Goal: Information Seeking & Learning: Learn about a topic

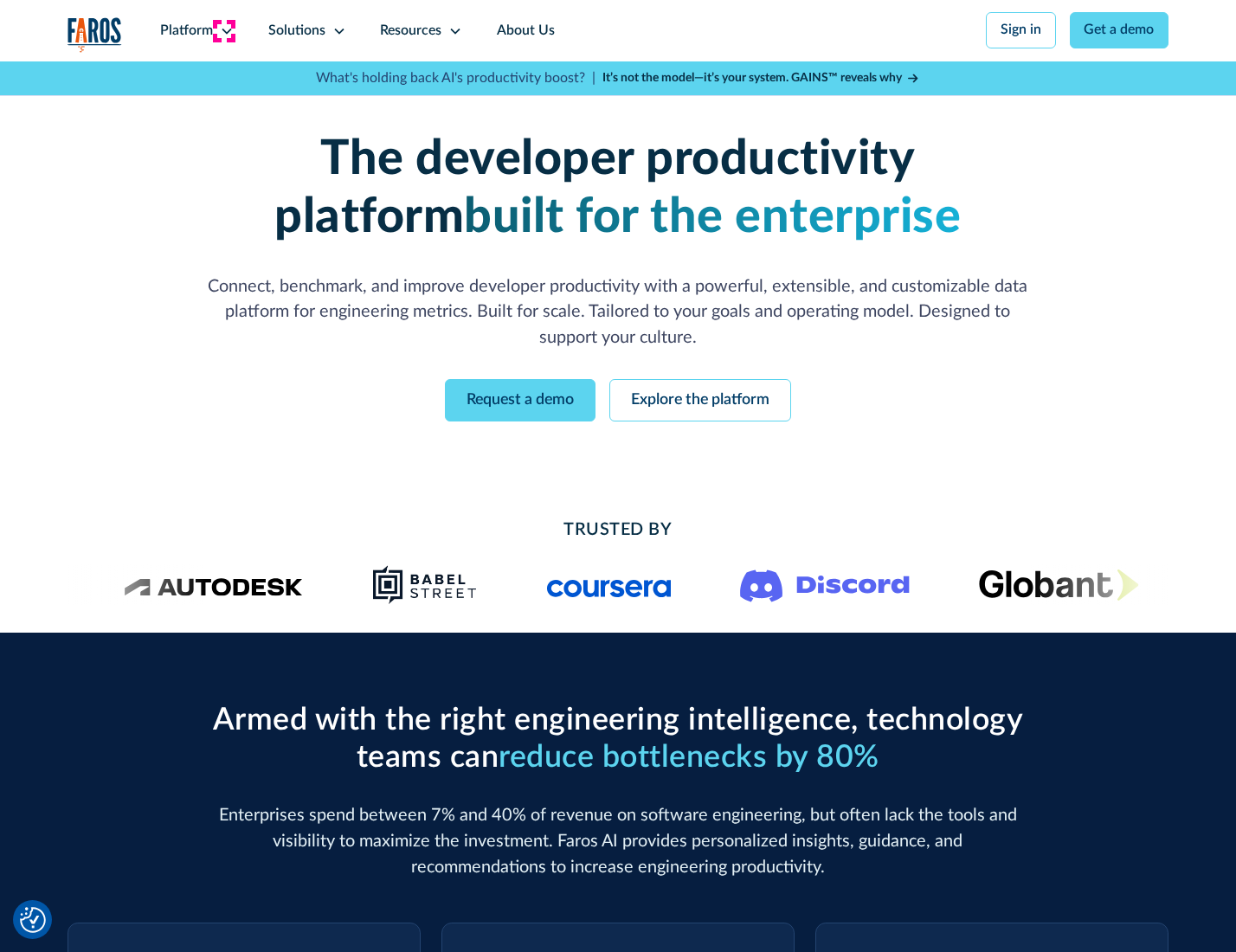
click at [224, 30] on icon at bounding box center [227, 31] width 14 height 14
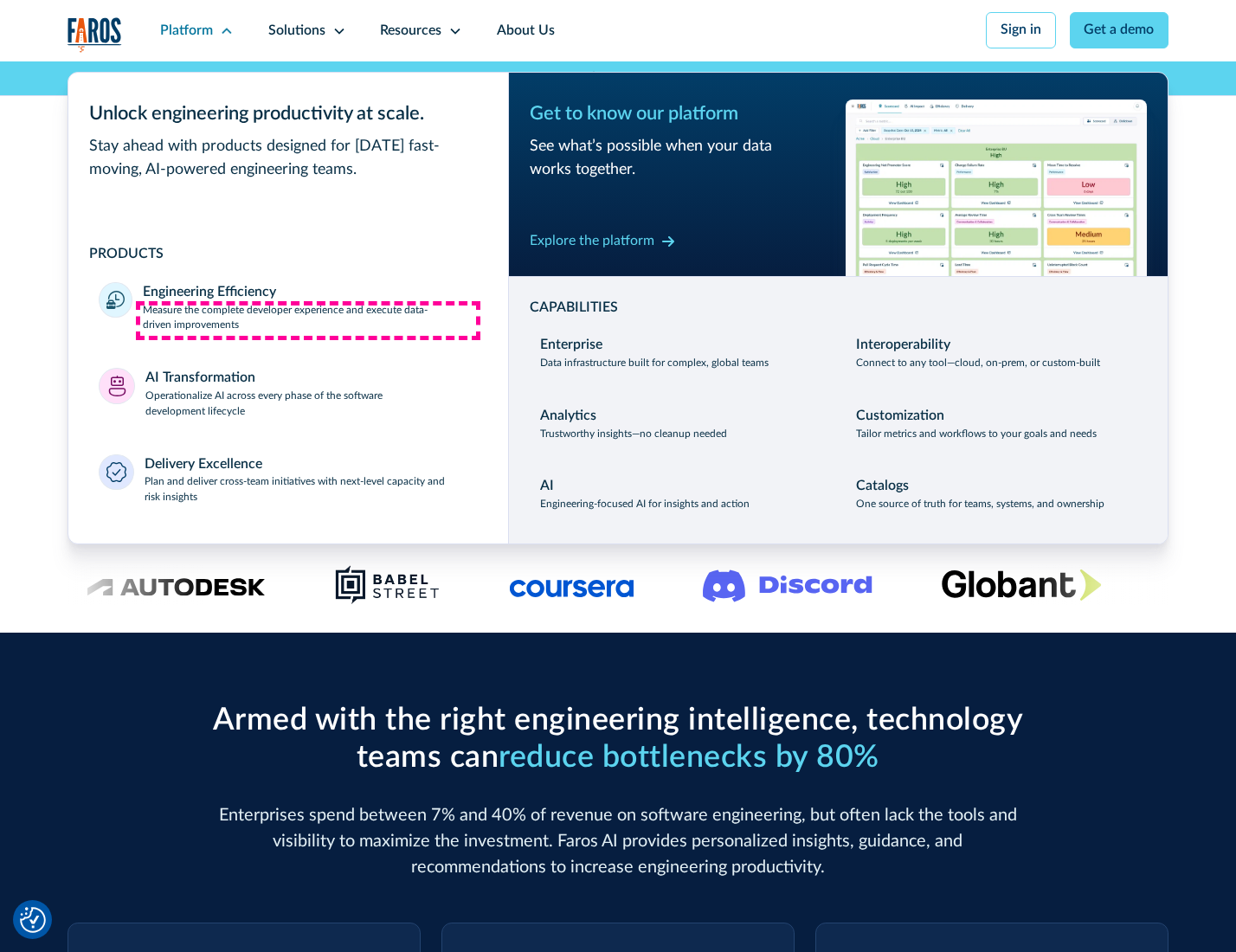
click at [308, 320] on p "Measure the complete developer experience and execute data-driven improvements" at bounding box center [310, 318] width 334 height 31
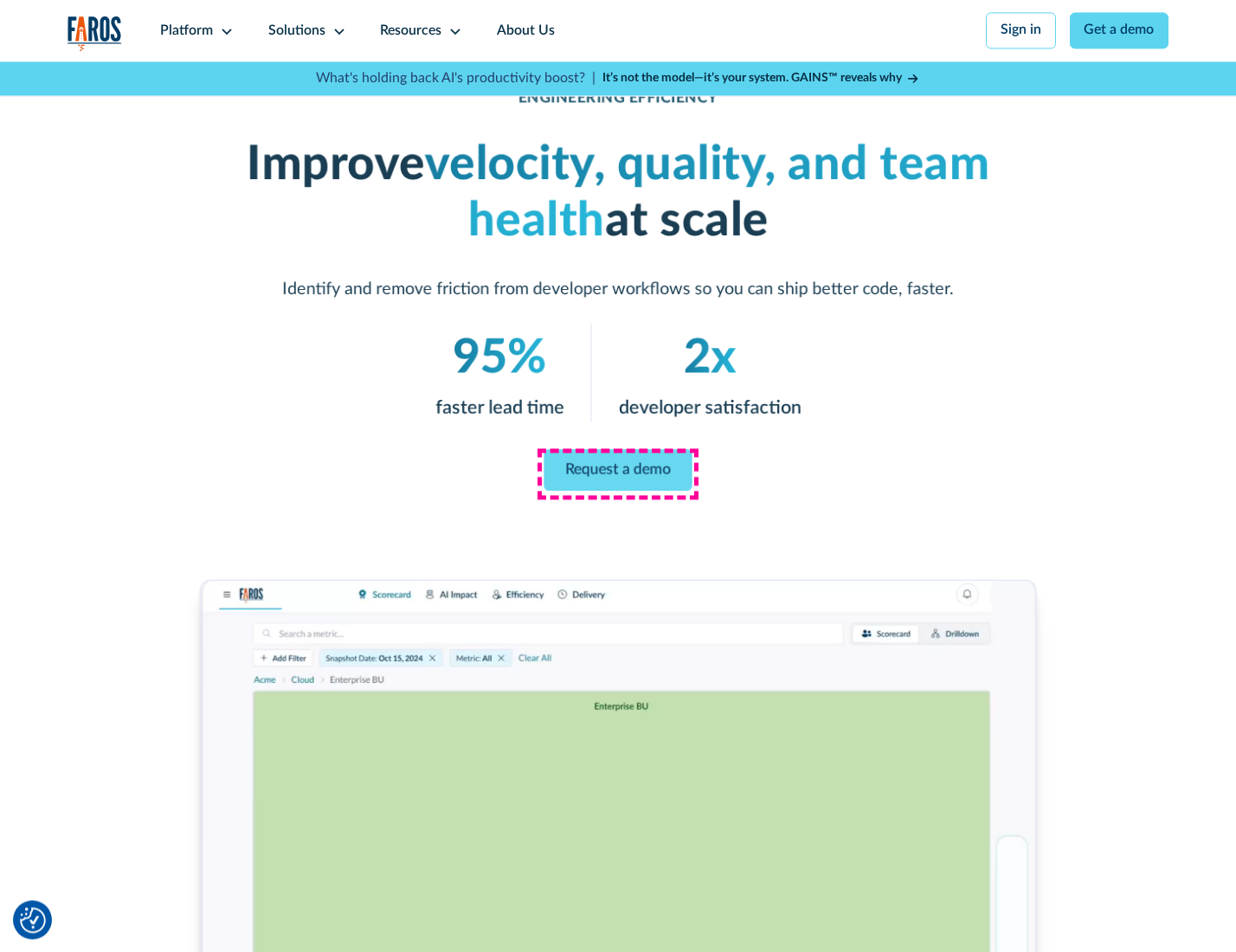
click at [617, 472] on link "Request a demo" at bounding box center [618, 469] width 148 height 42
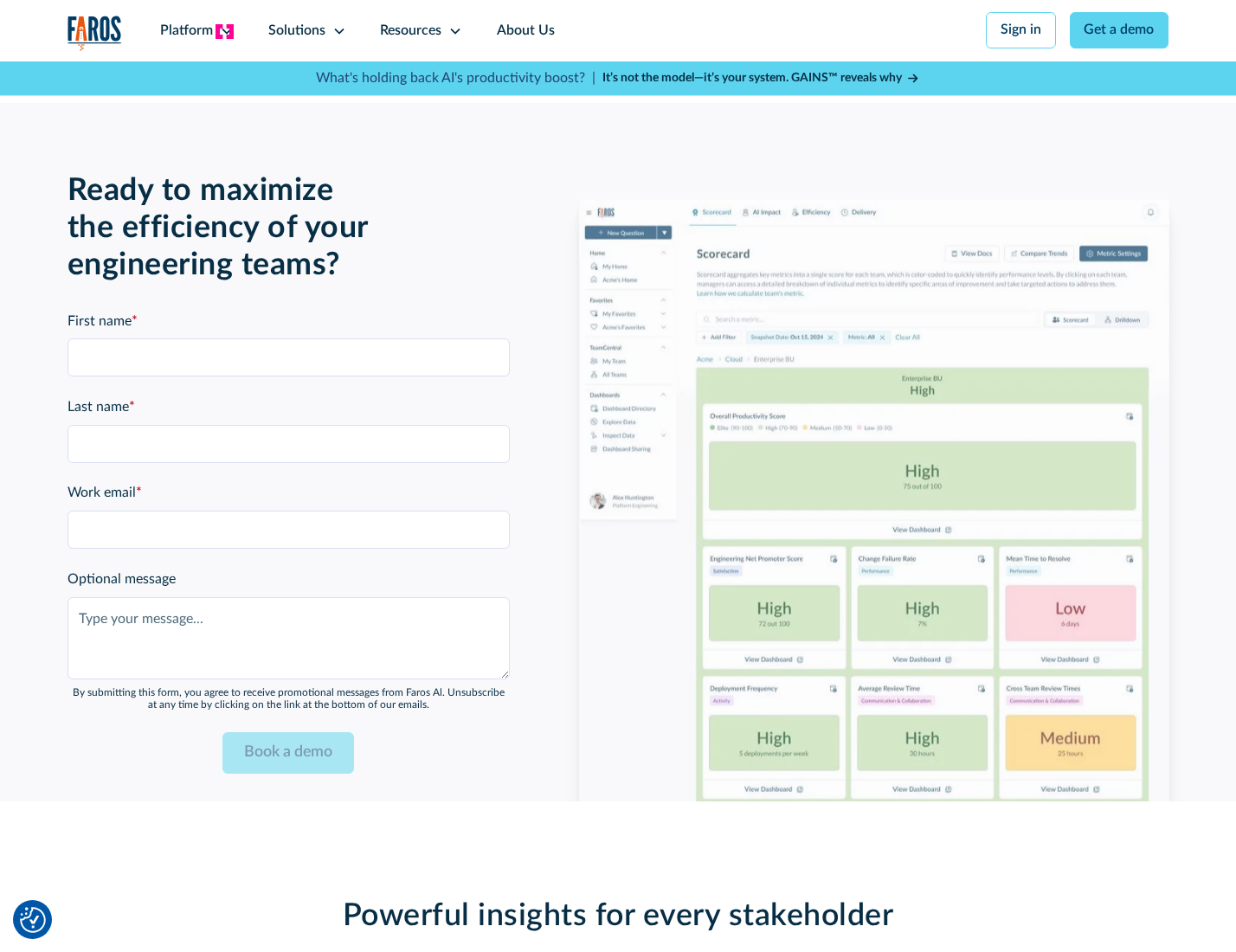
scroll to position [3766, 0]
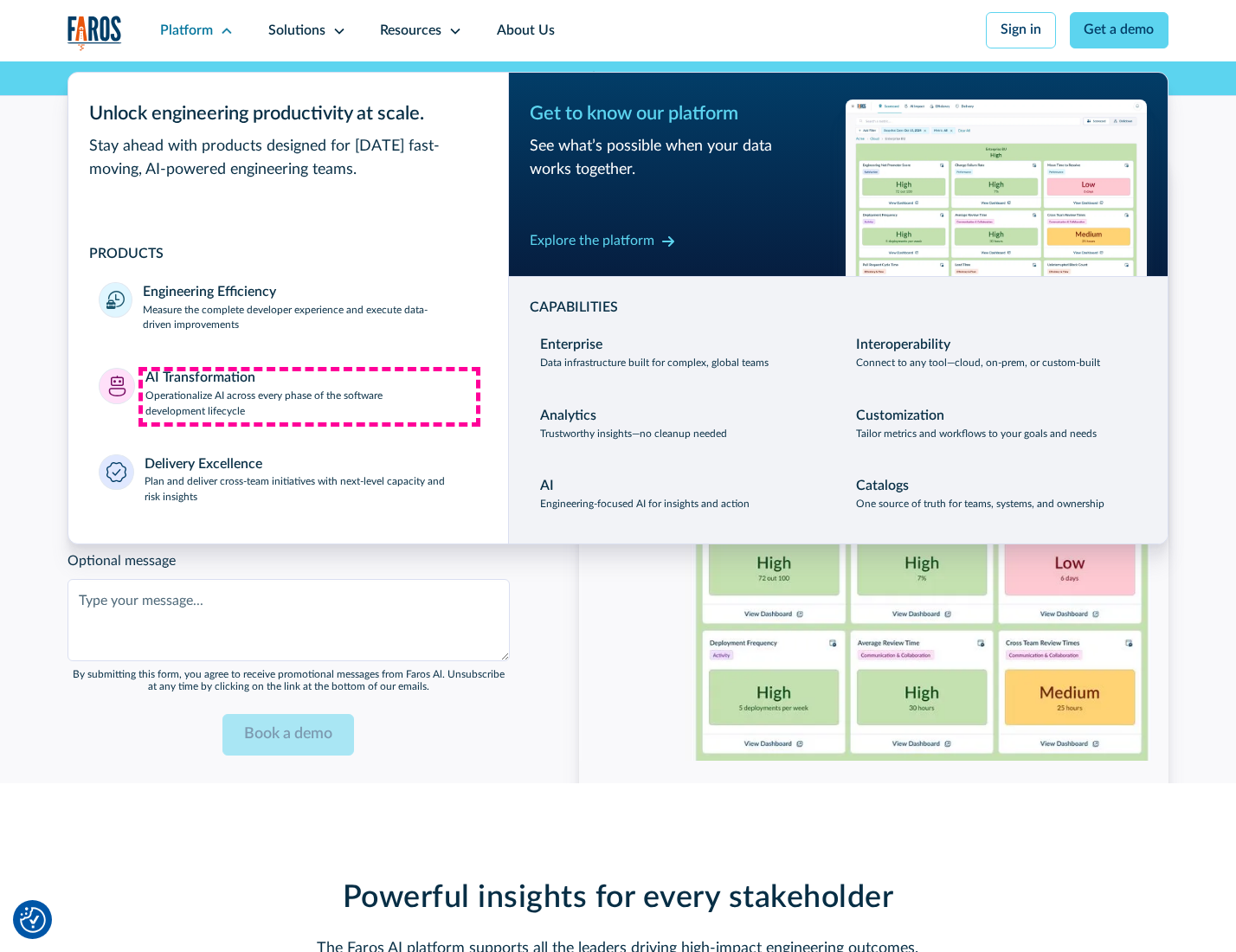
click at [309, 397] on p "Operationalize AI across every phase of the software development lifecycle" at bounding box center [312, 404] width 332 height 31
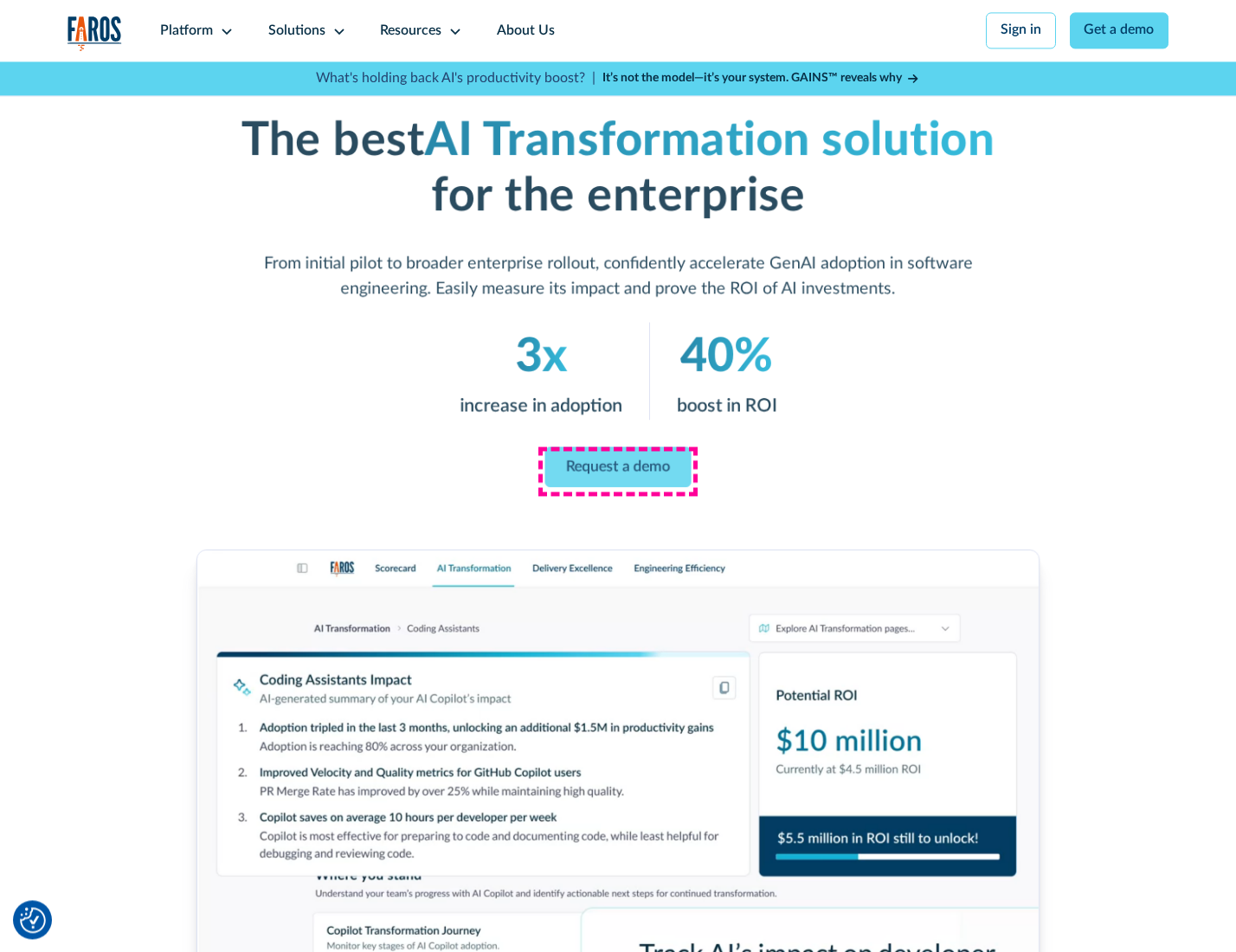
click at [617, 470] on link "Request a demo" at bounding box center [618, 466] width 147 height 41
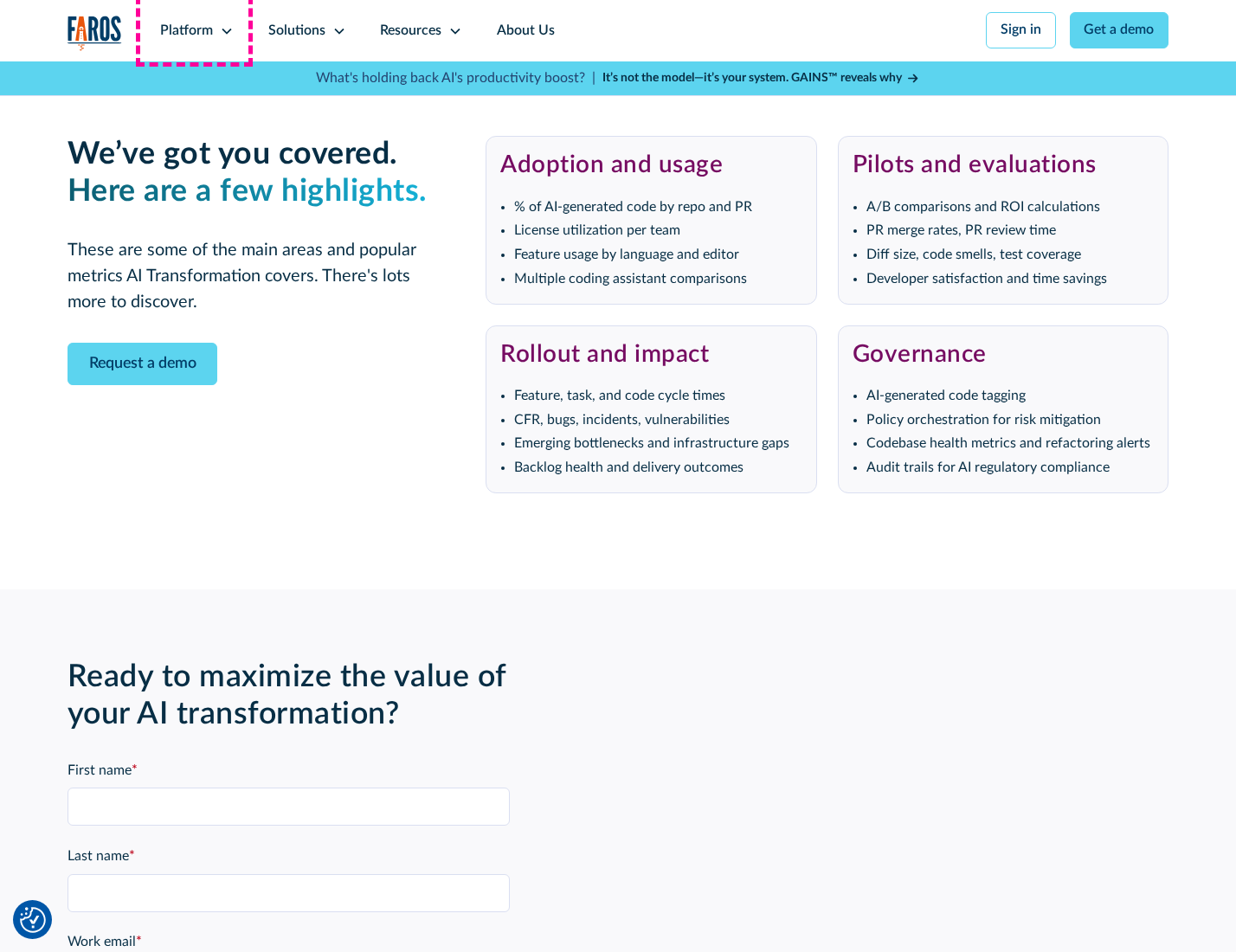
click at [193, 30] on div "Platform" at bounding box center [186, 32] width 53 height 21
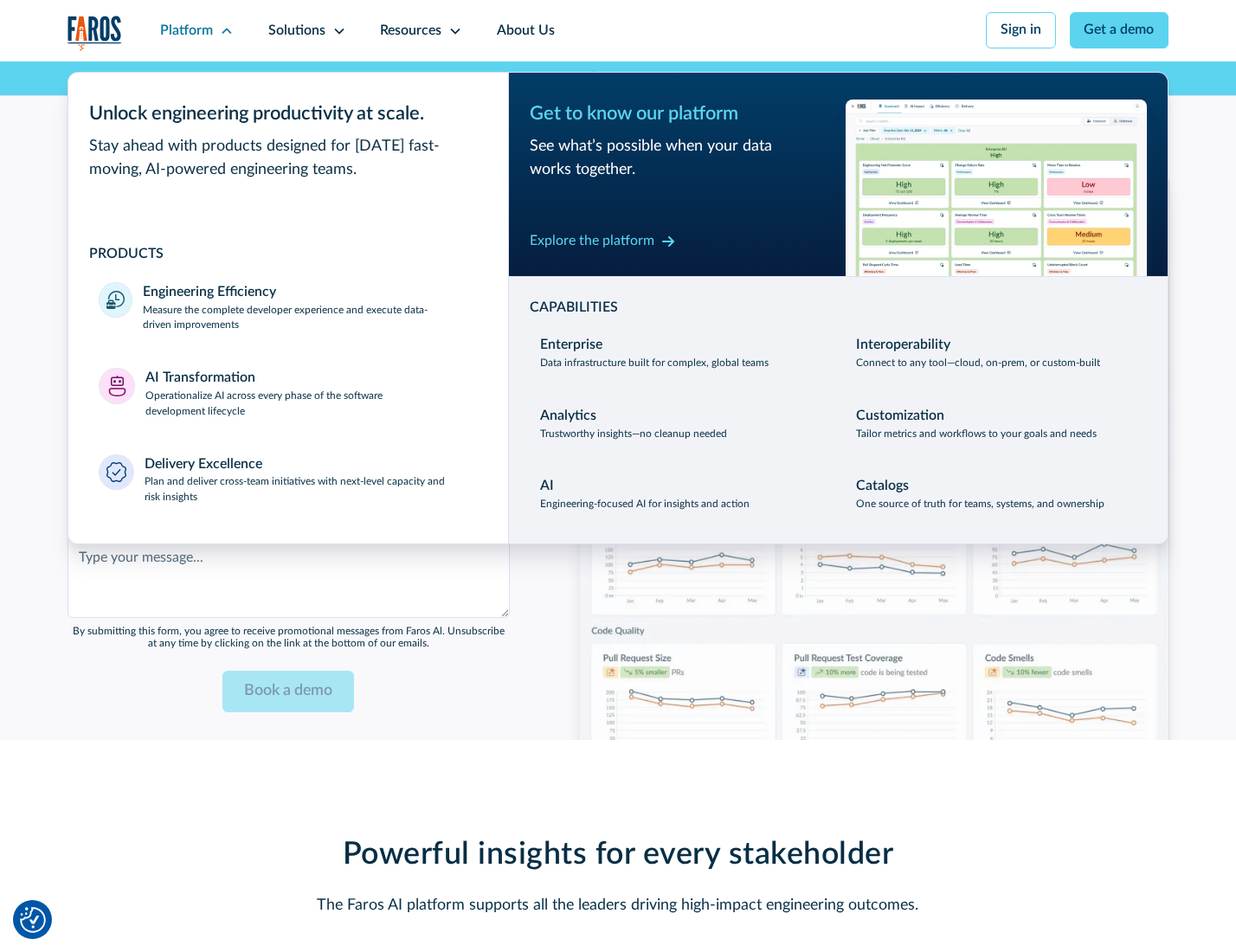
scroll to position [4182, 0]
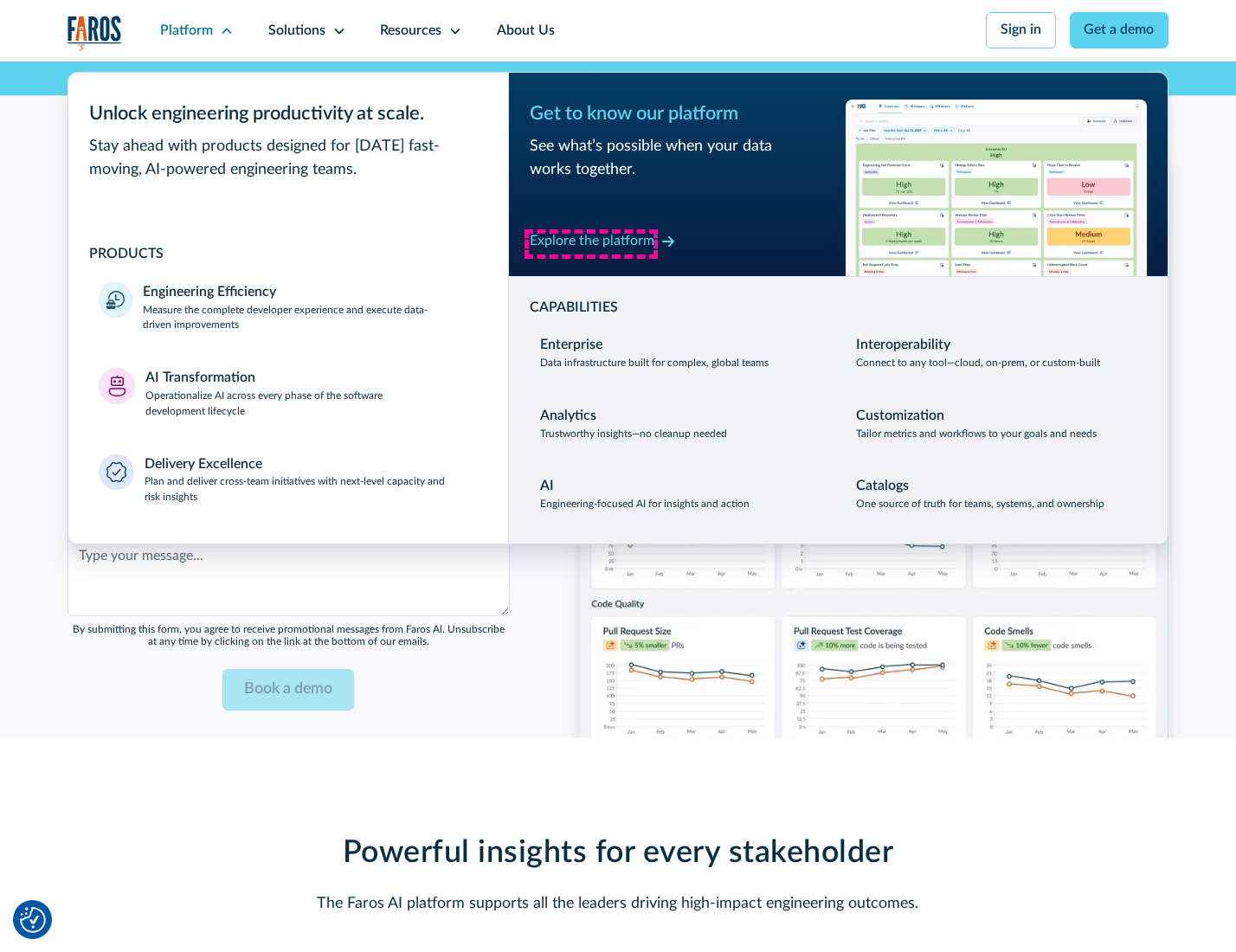
click at [591, 243] on div "Explore the platform" at bounding box center [591, 242] width 125 height 21
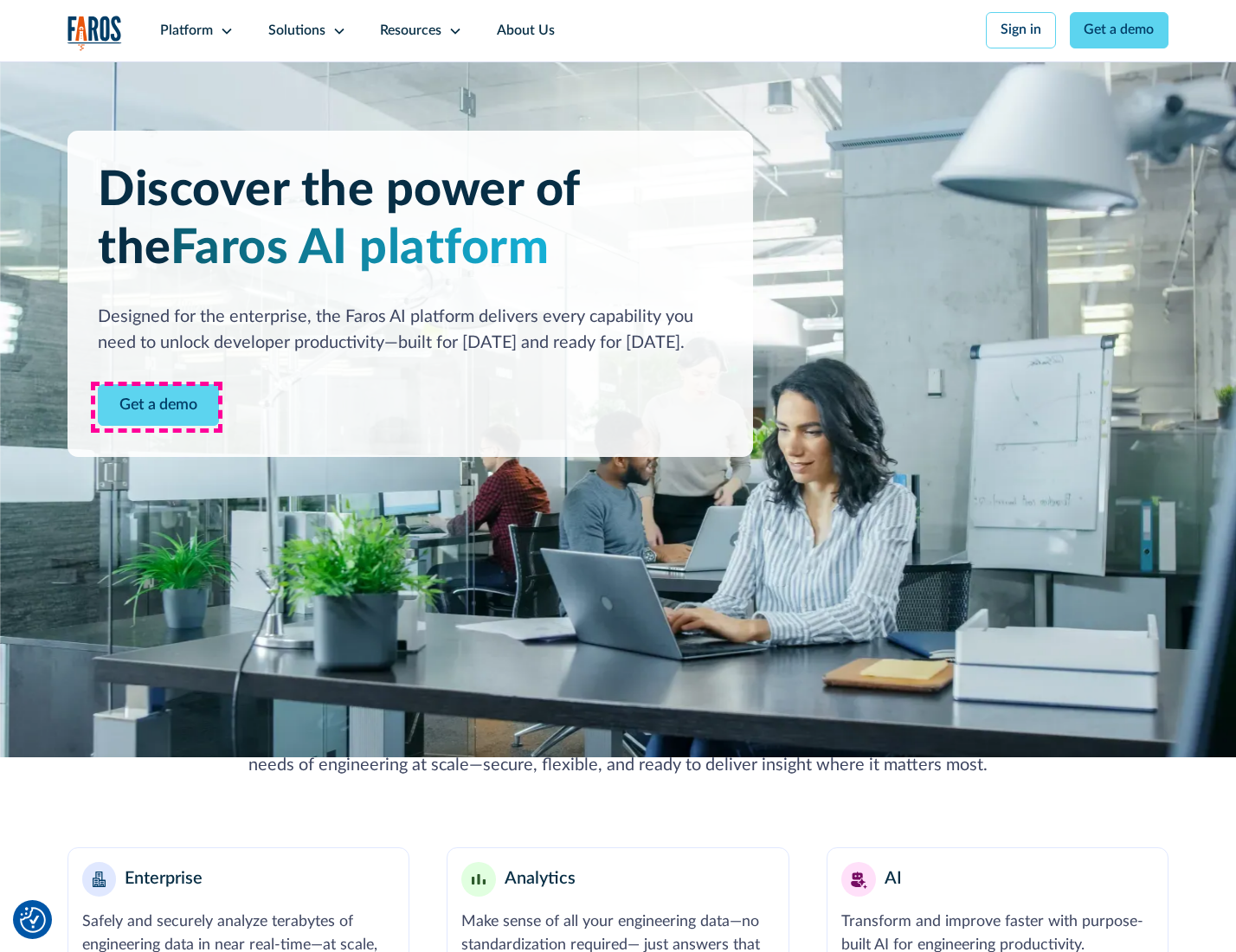
click at [156, 406] on link "Get a demo" at bounding box center [158, 405] width 121 height 42
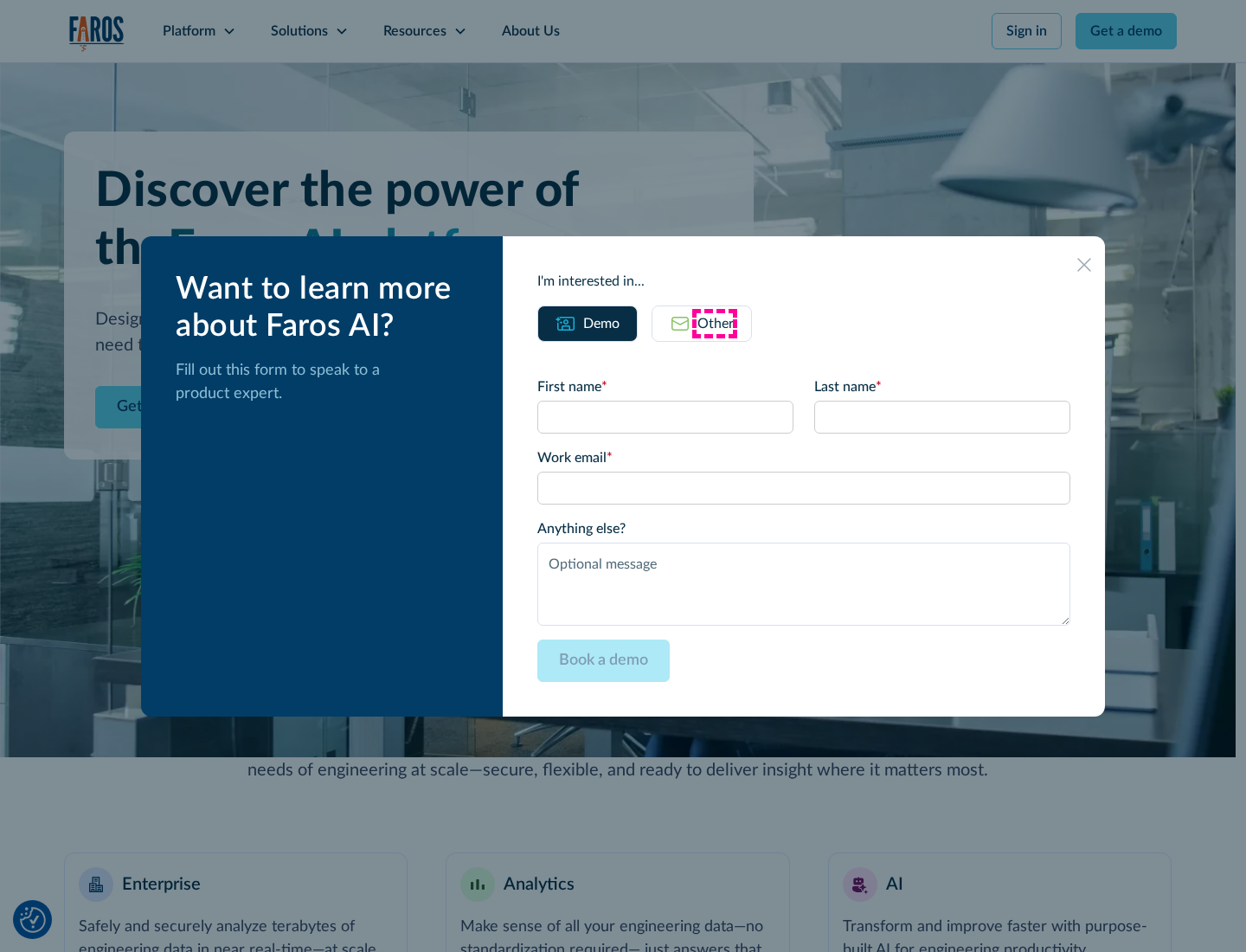
click at [714, 322] on div "Other" at bounding box center [715, 324] width 36 height 21
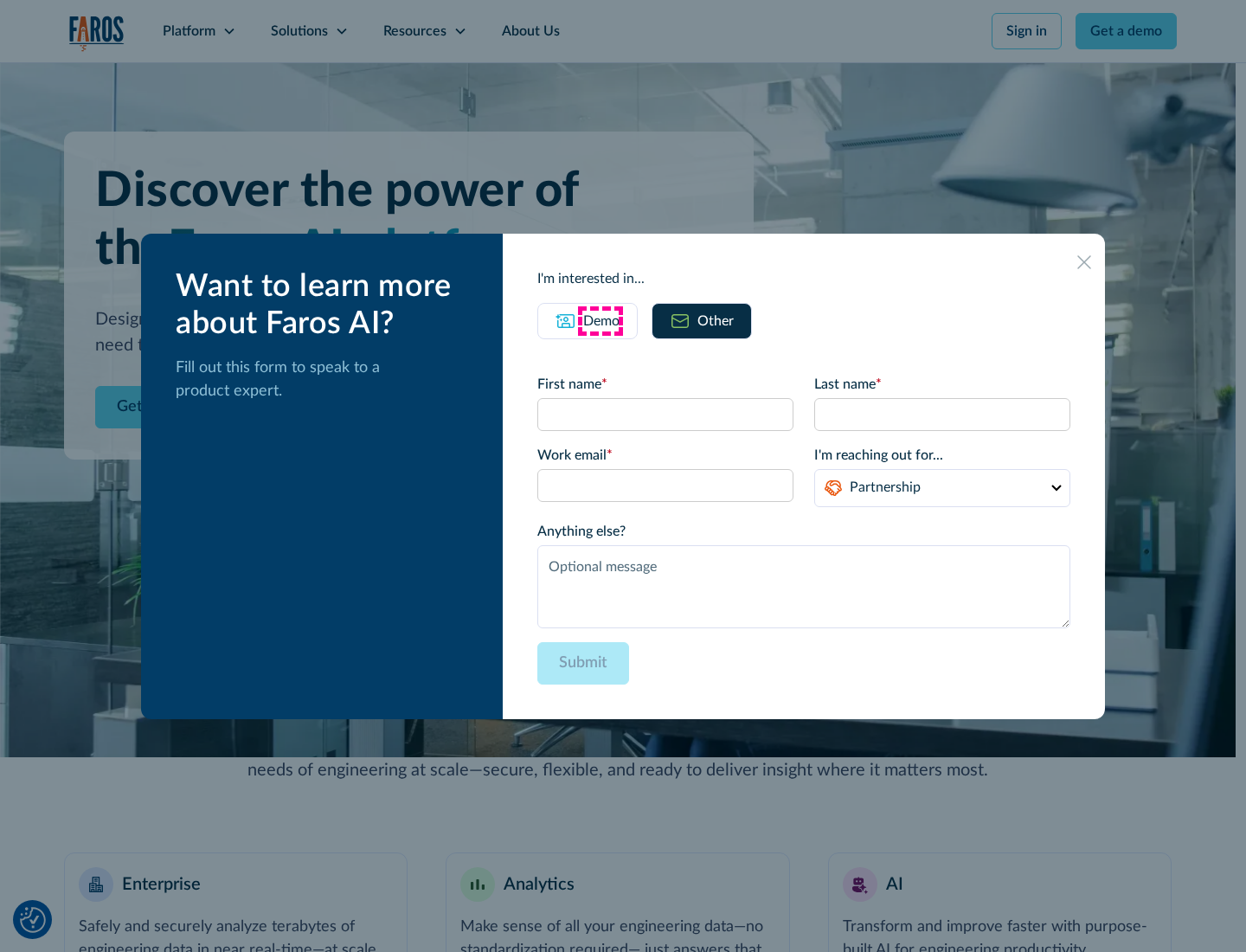
click at [600, 320] on div "Demo" at bounding box center [600, 321] width 36 height 21
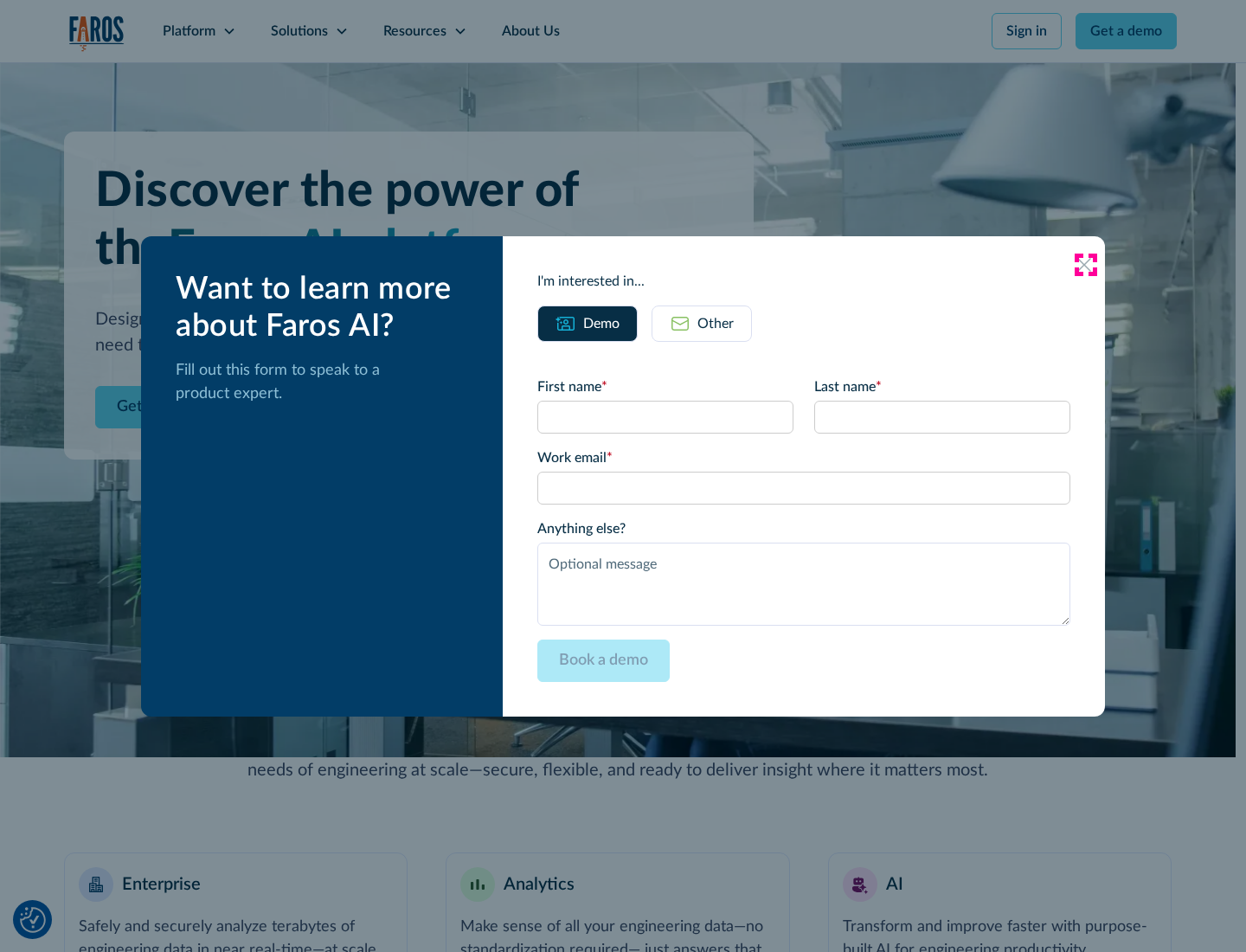
click at [1084, 264] on icon at bounding box center [1084, 265] width 14 height 14
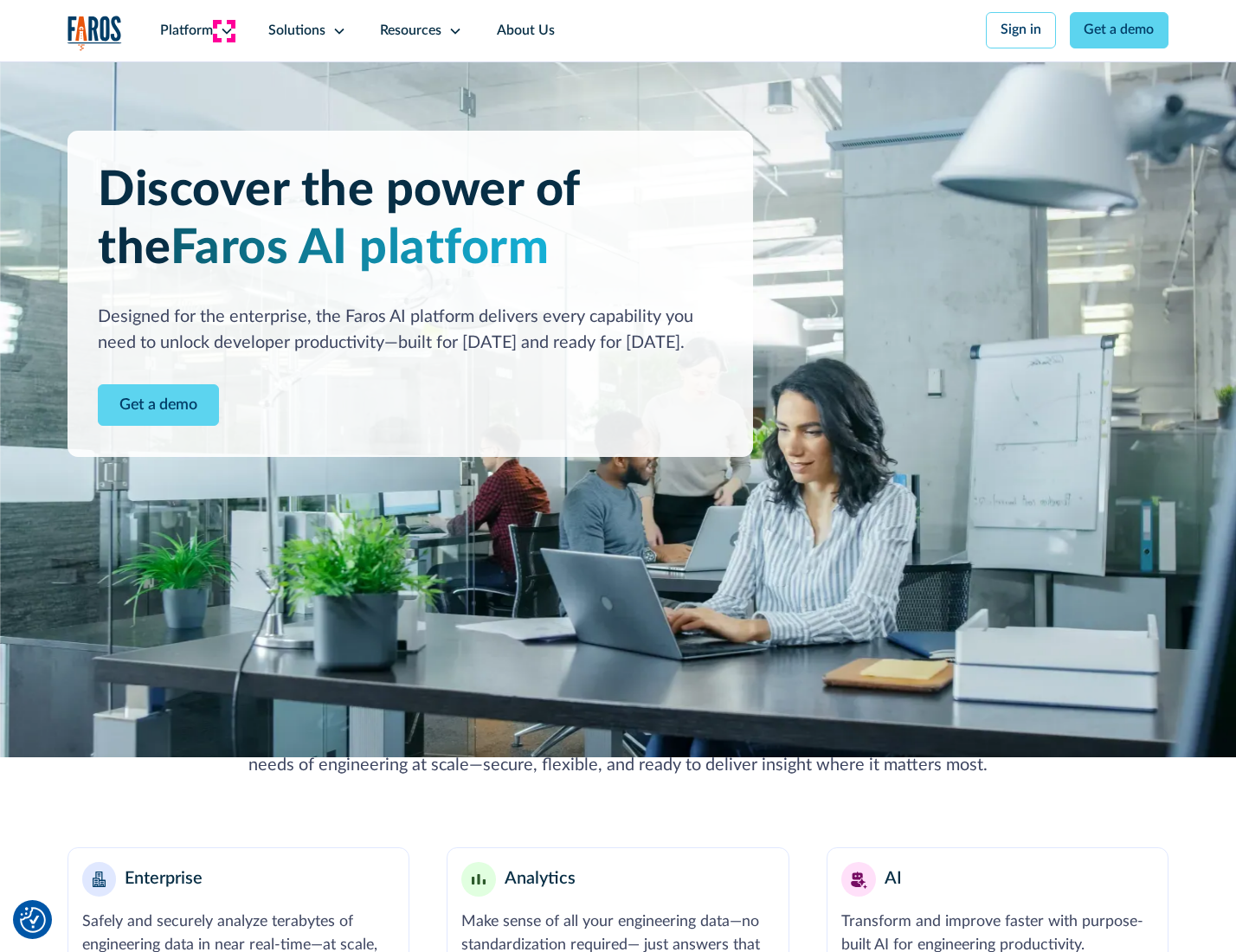
click at [224, 30] on icon at bounding box center [227, 31] width 14 height 14
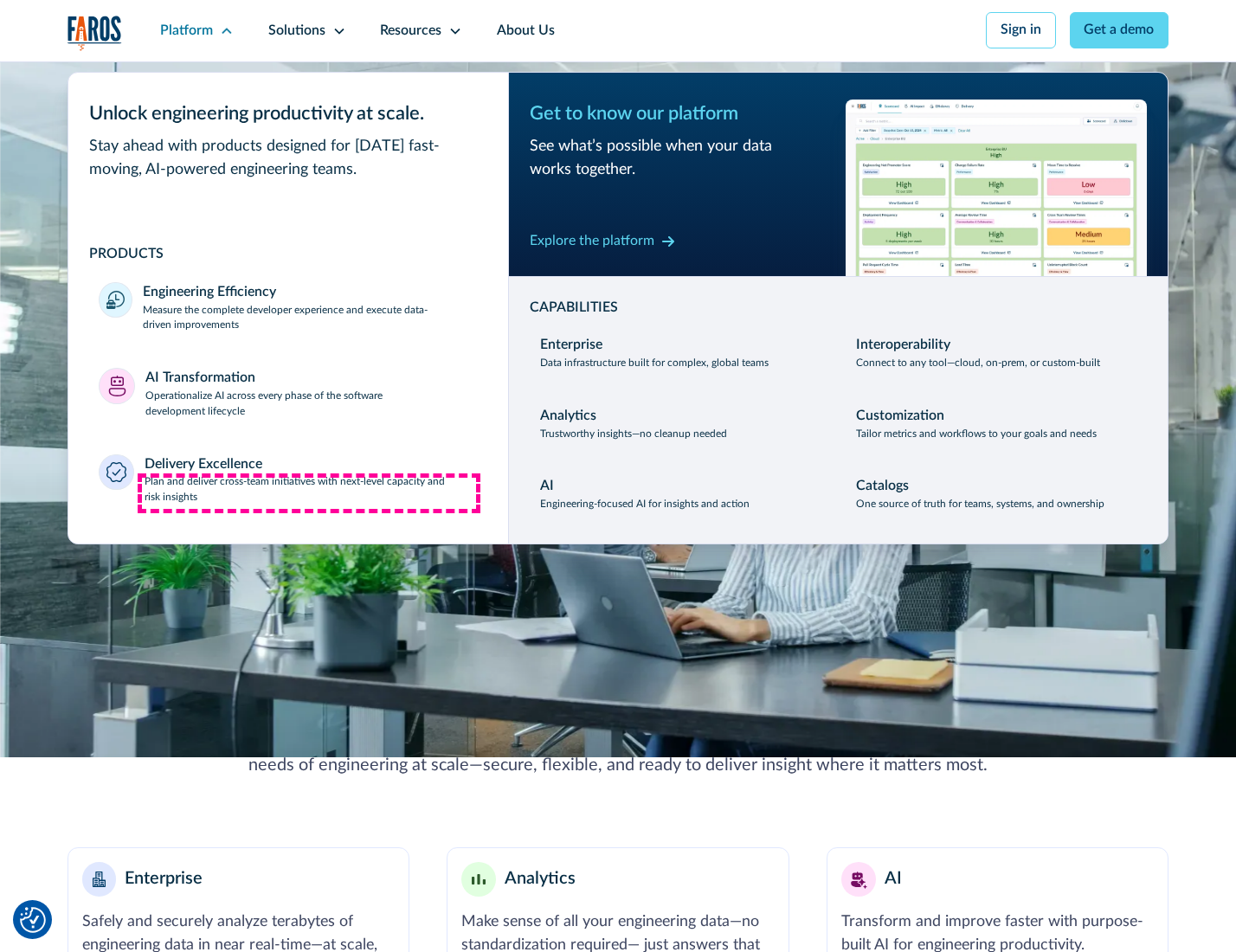
click at [309, 493] on p "Plan and deliver cross-team initiatives with next-level capacity and risk insig…" at bounding box center [311, 489] width 333 height 31
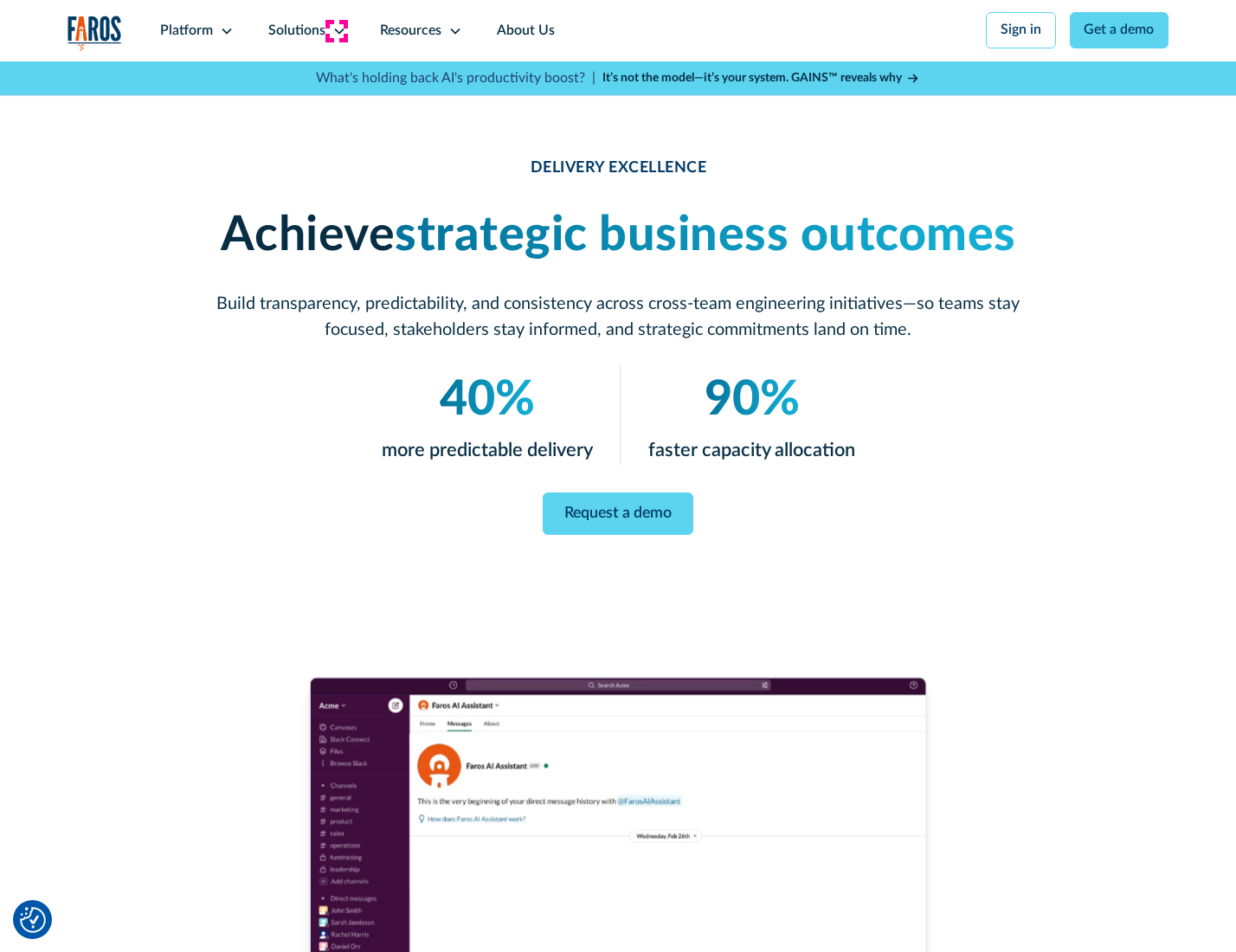
click at [336, 30] on icon at bounding box center [339, 31] width 14 height 14
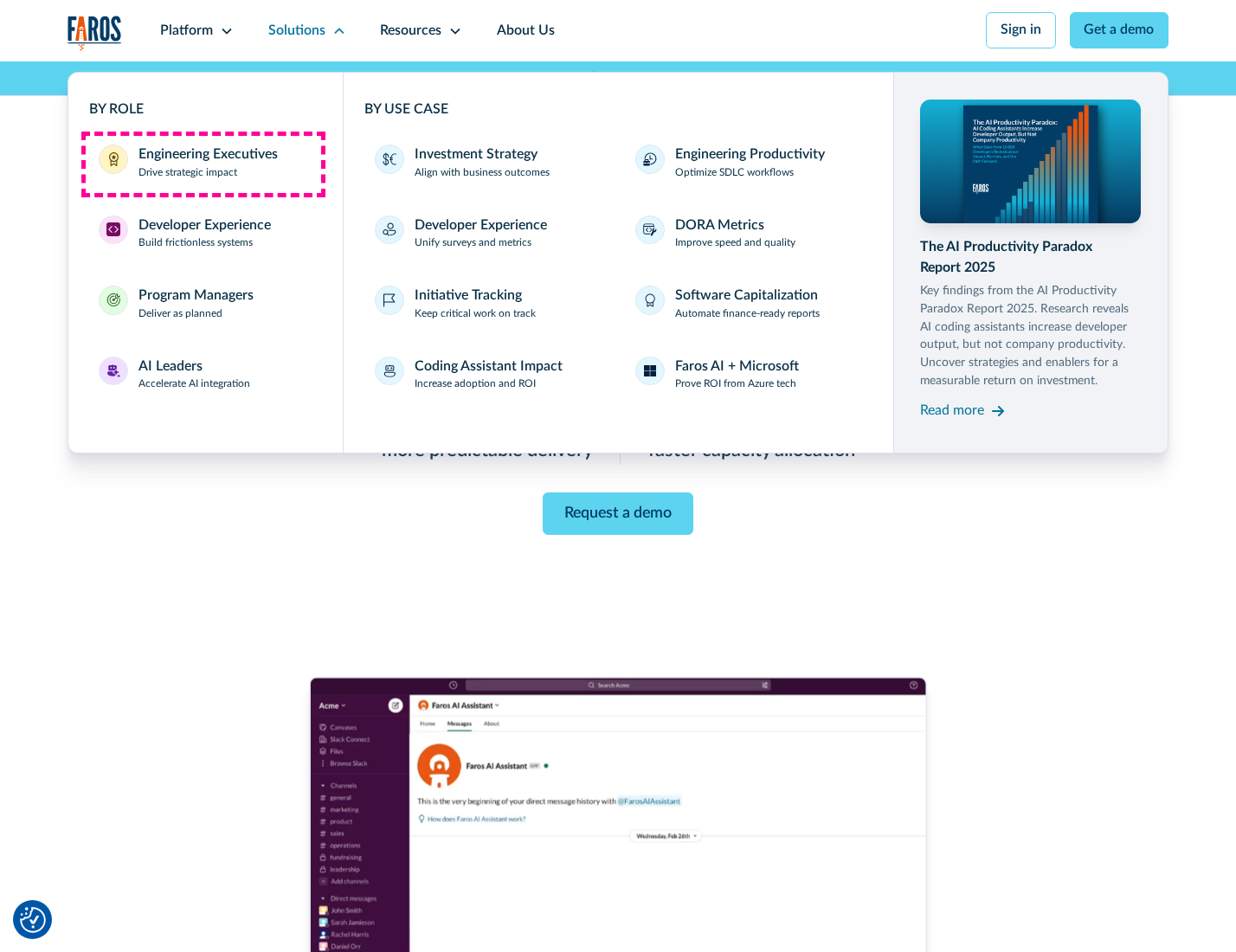
click at [202, 163] on div "Engineering Executives" at bounding box center [209, 155] width 140 height 21
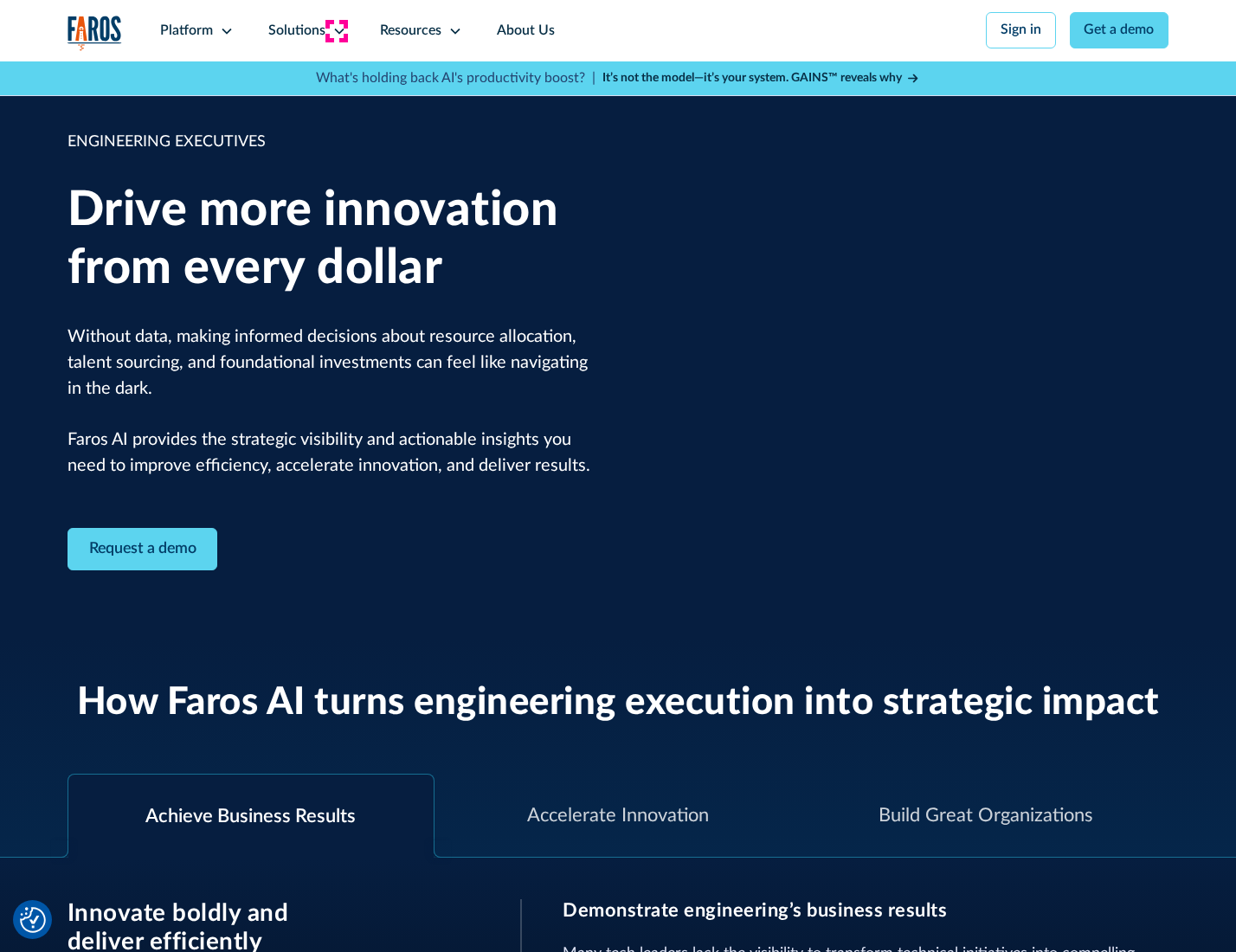
click at [336, 30] on icon at bounding box center [339, 31] width 14 height 14
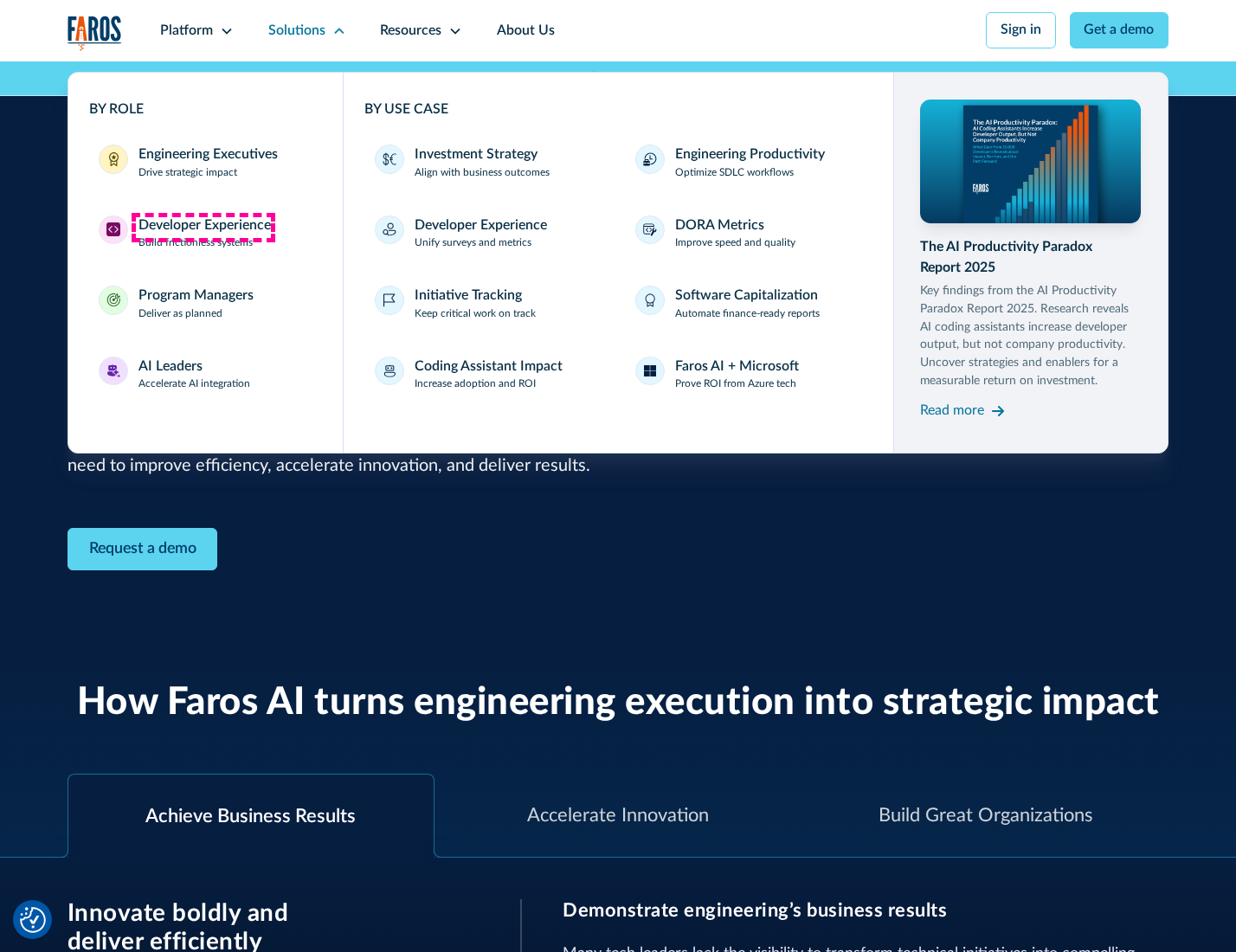
click at [202, 227] on div "Developer Experience" at bounding box center [205, 226] width 133 height 21
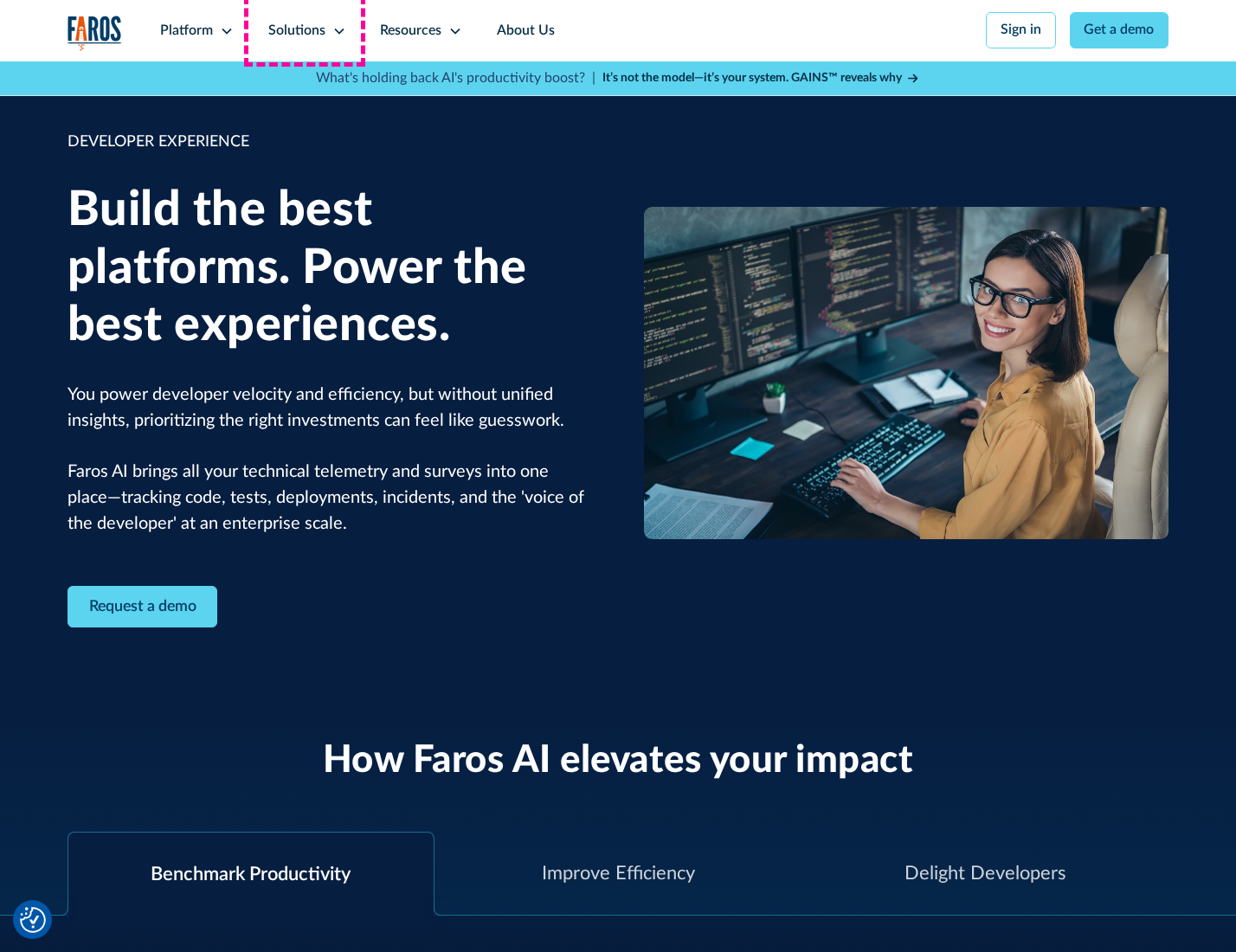
click at [305, 30] on div "Solutions" at bounding box center [297, 32] width 57 height 21
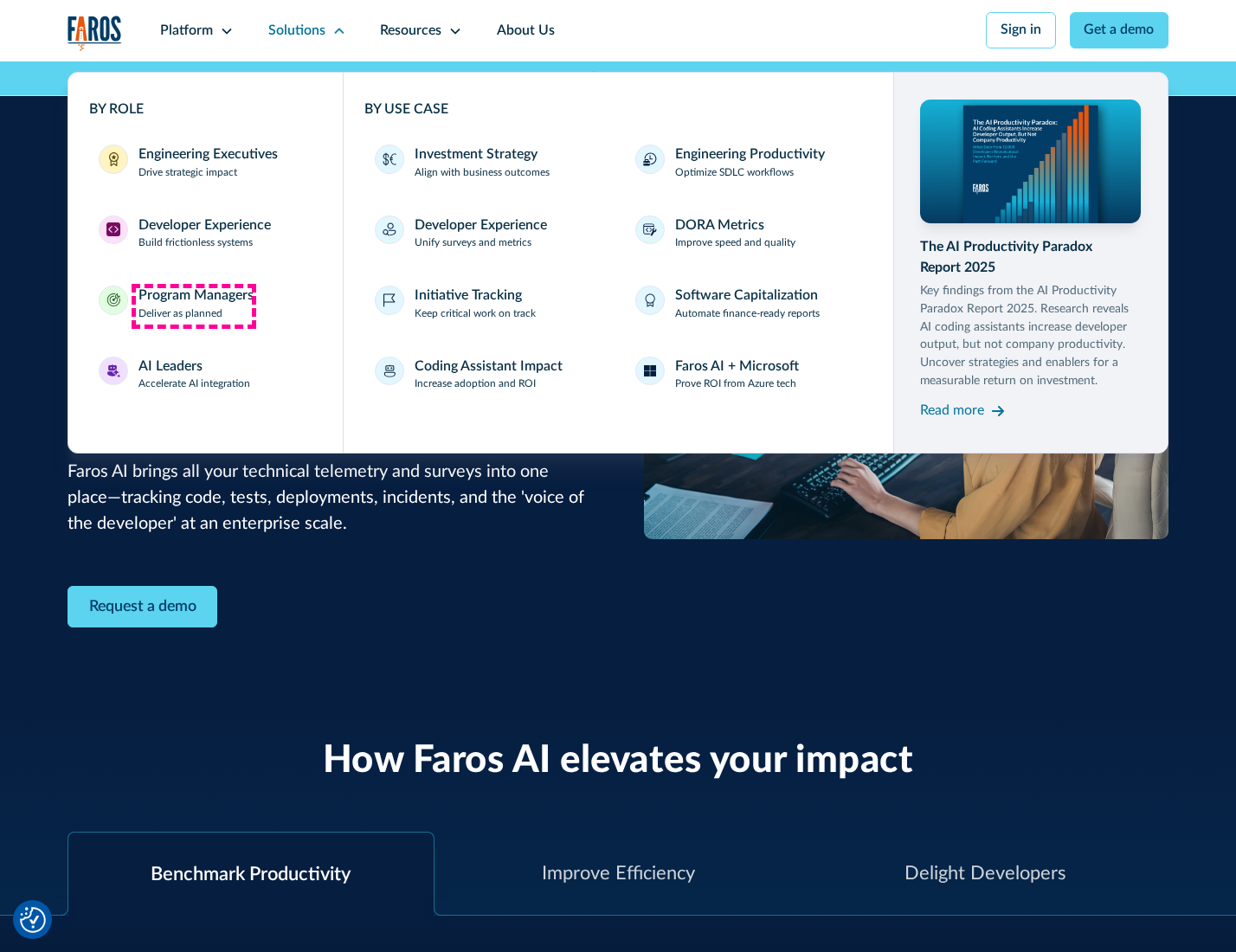
click at [193, 306] on div "Program Managers" at bounding box center [196, 296] width 115 height 21
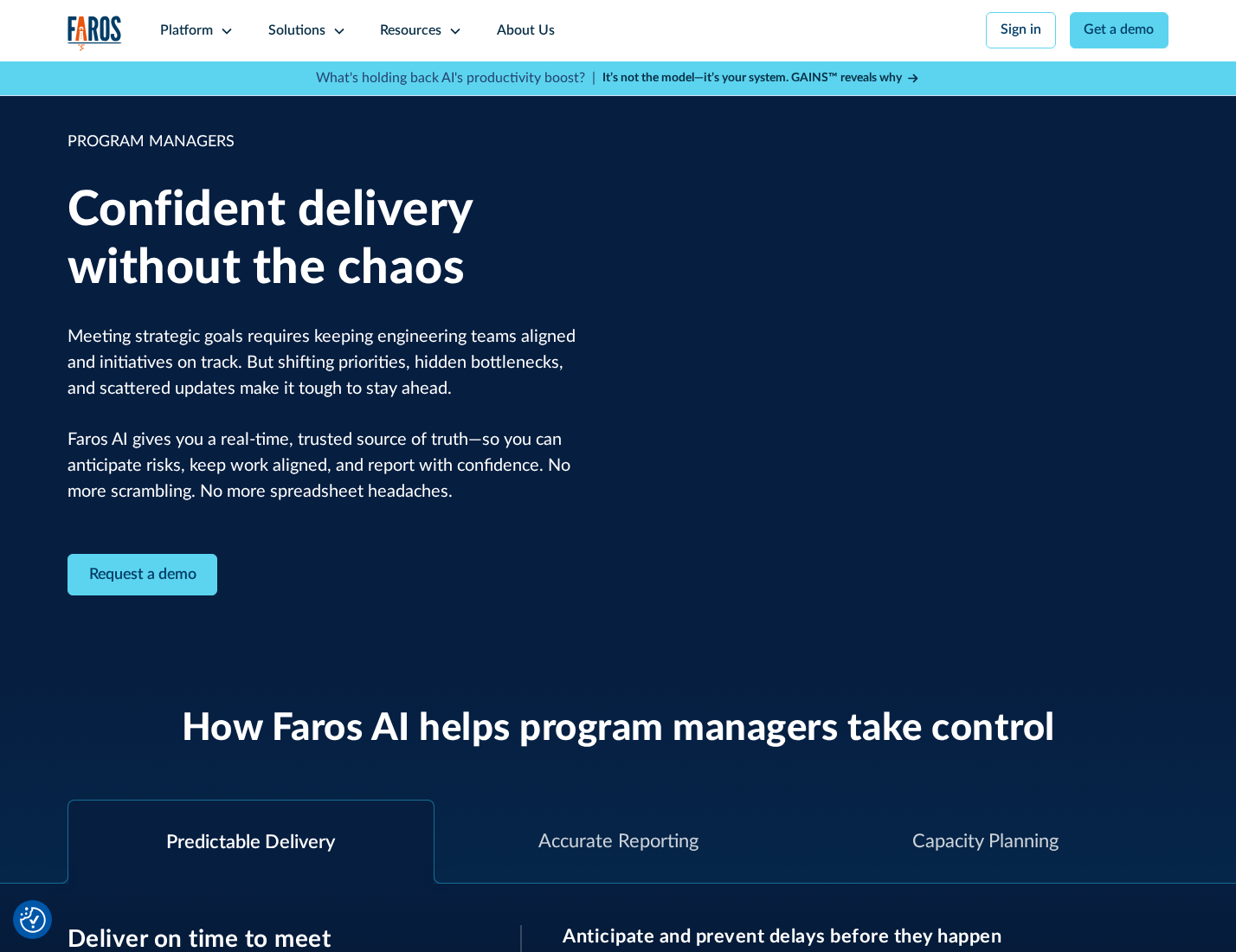
click at [336, 31] on icon at bounding box center [339, 31] width 14 height 14
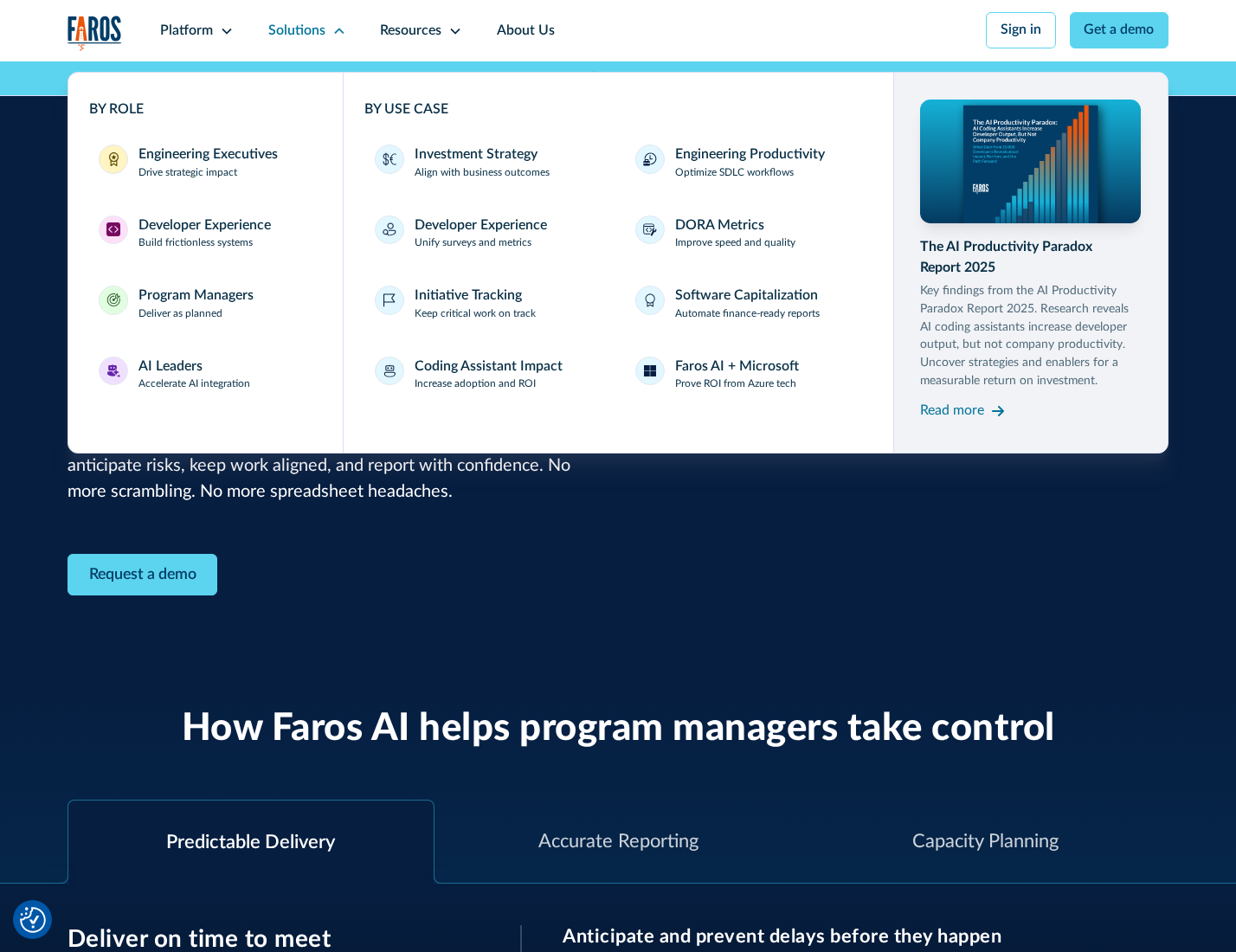
click at [192, 376] on div "AI Leaders" at bounding box center [171, 367] width 64 height 21
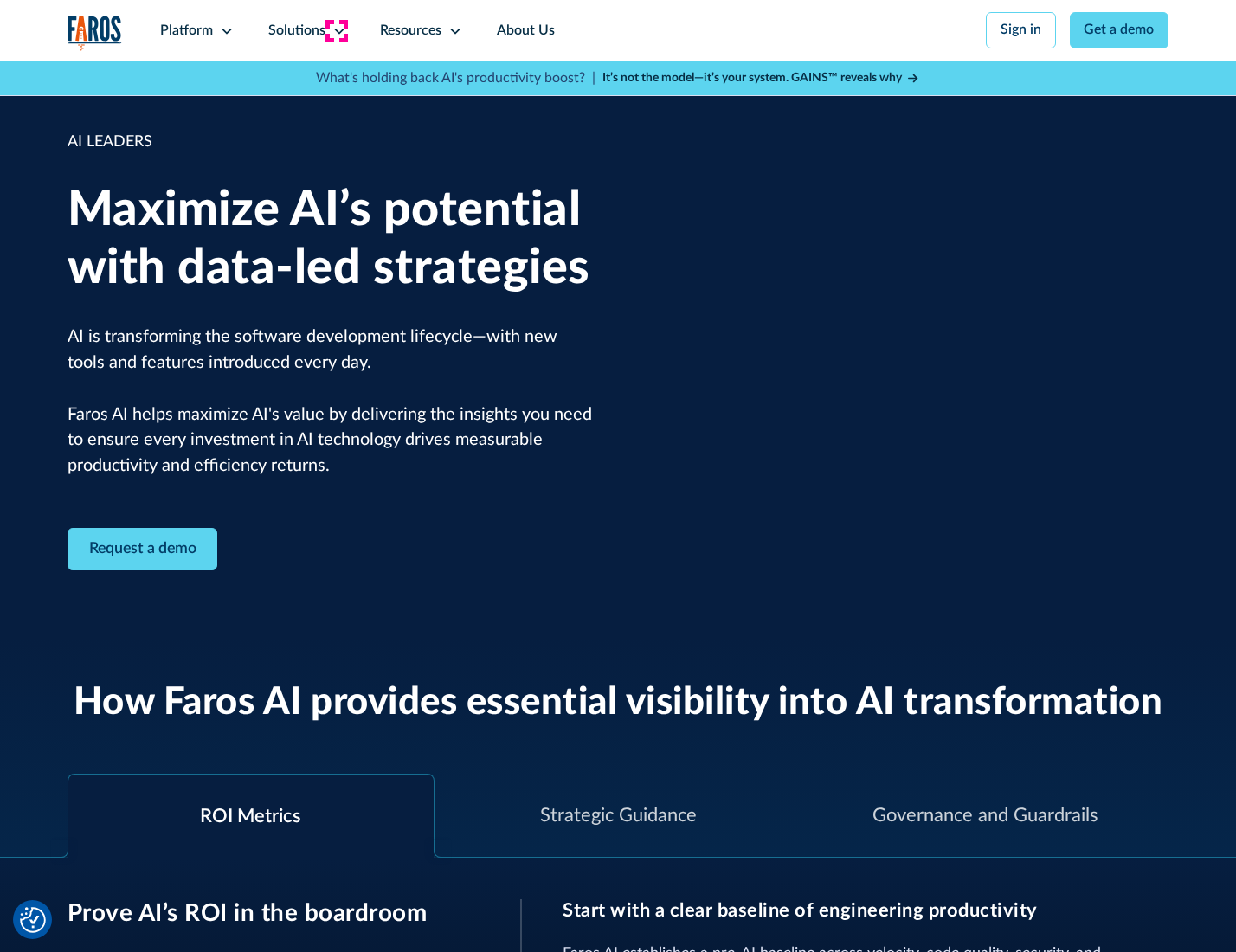
click at [336, 30] on icon at bounding box center [339, 31] width 14 height 14
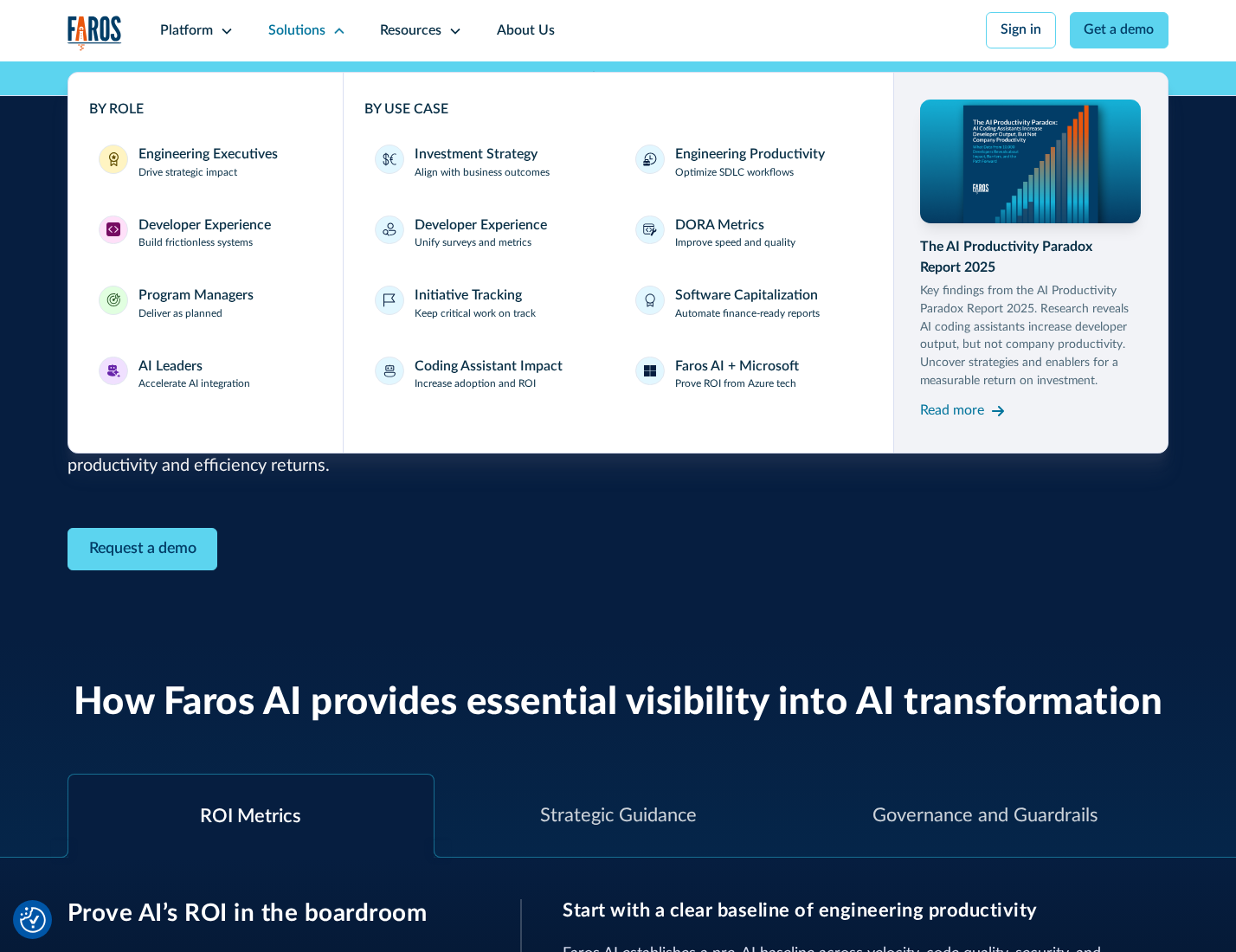
click at [474, 155] on div "Investment Strategy" at bounding box center [475, 155] width 123 height 21
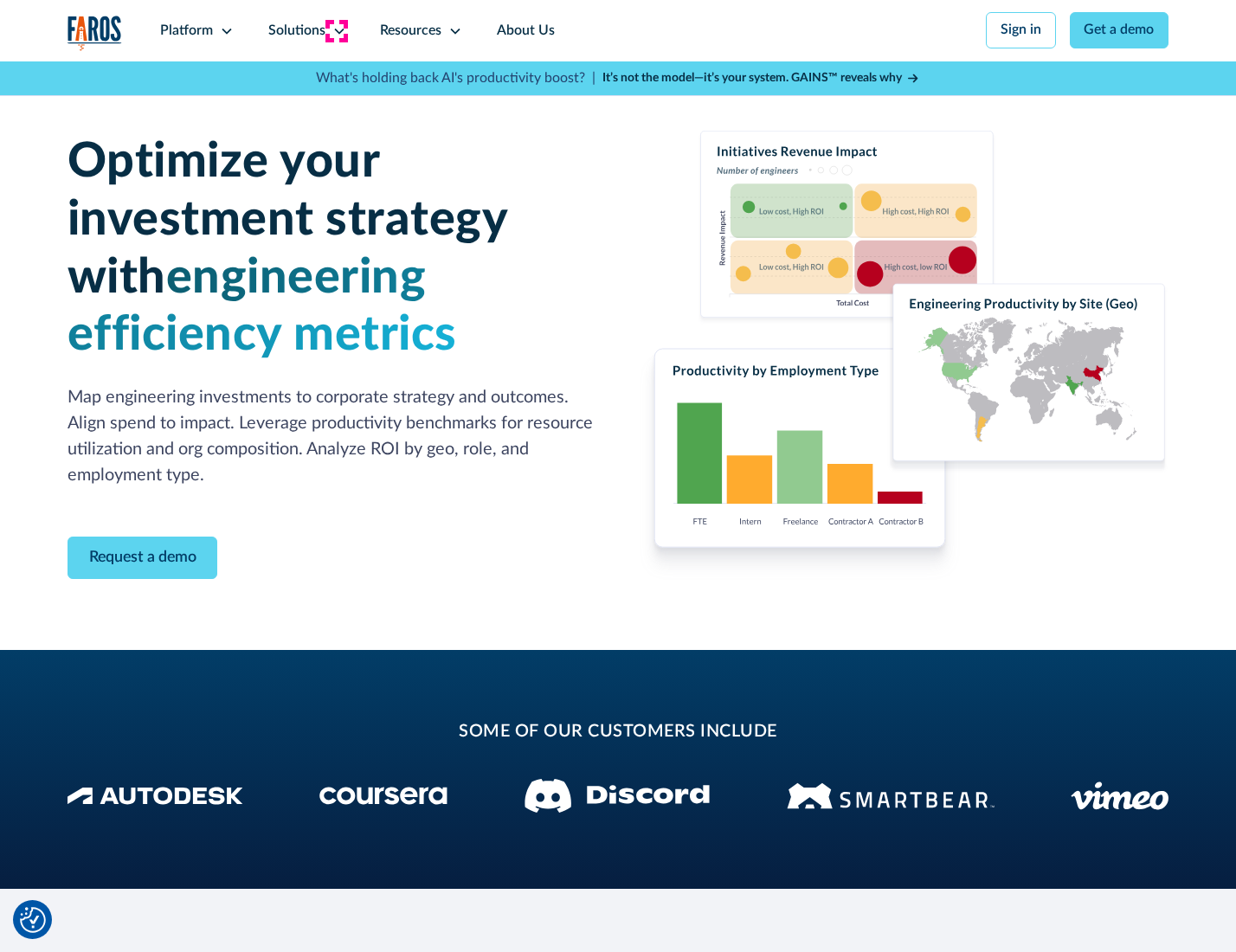
click at [336, 30] on icon at bounding box center [339, 31] width 14 height 14
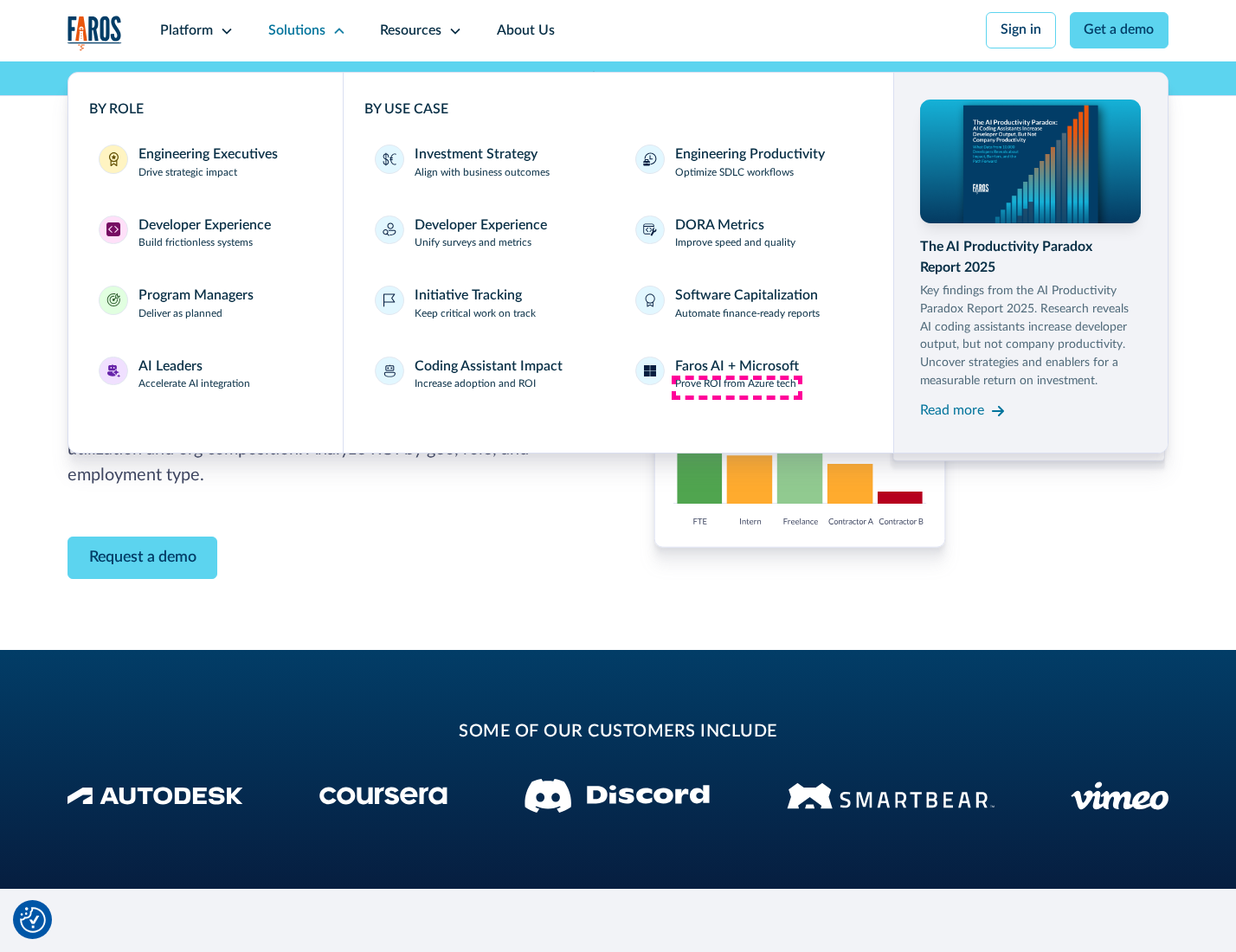
click at [737, 387] on p "Prove ROI from Azure tech" at bounding box center [735, 384] width 121 height 16
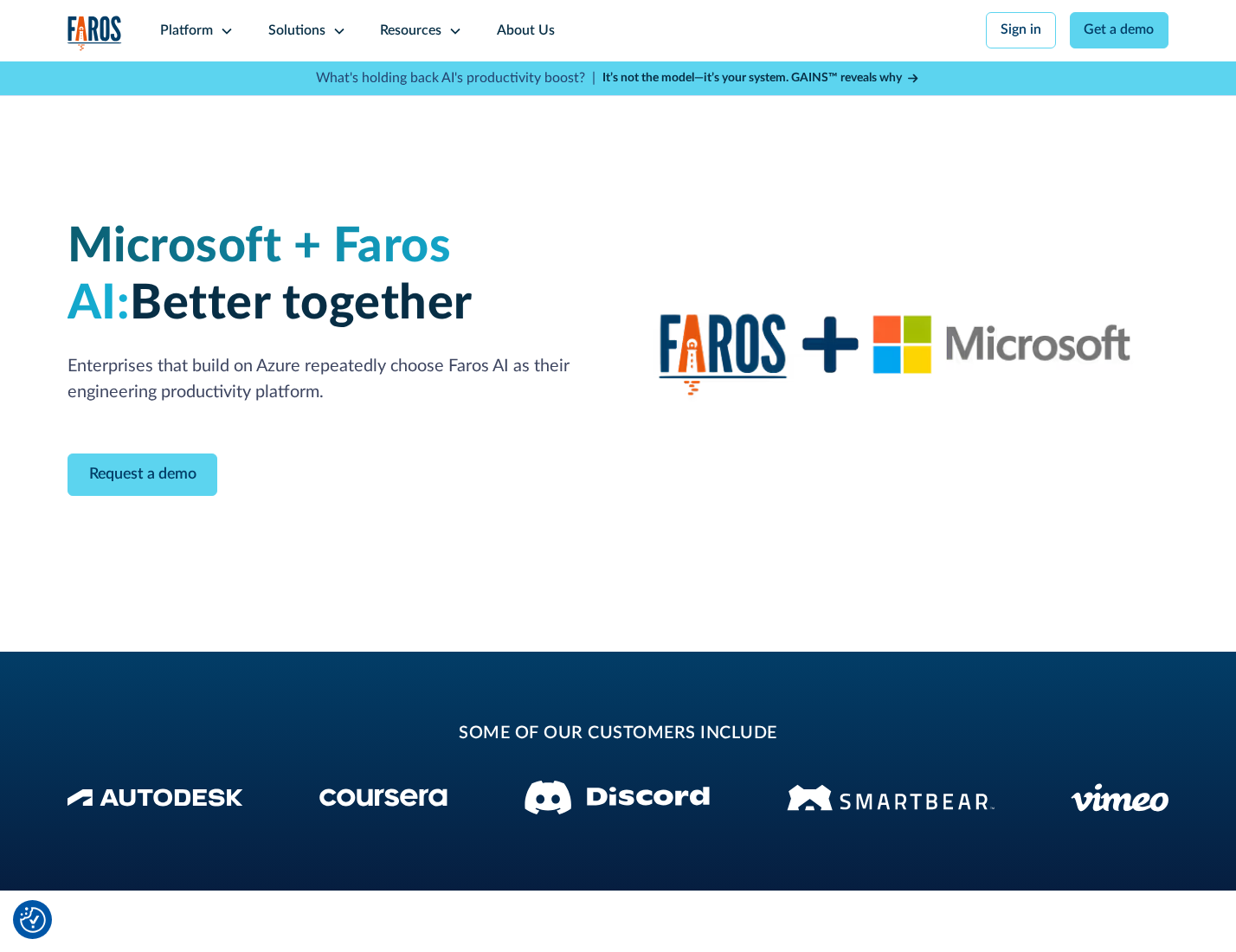
click at [336, 30] on icon at bounding box center [339, 31] width 14 height 14
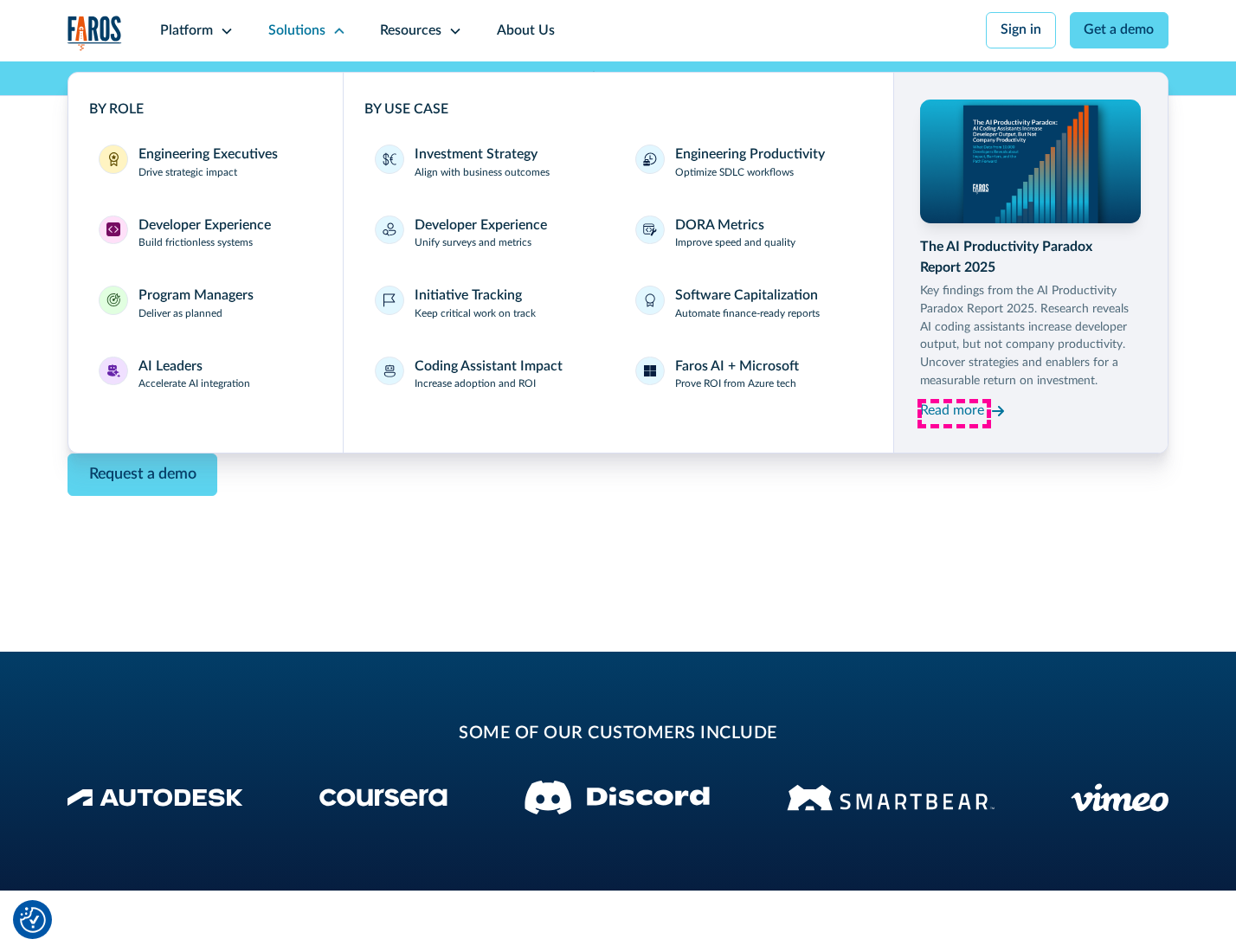
click at [953, 413] on div "Read more" at bounding box center [952, 412] width 64 height 21
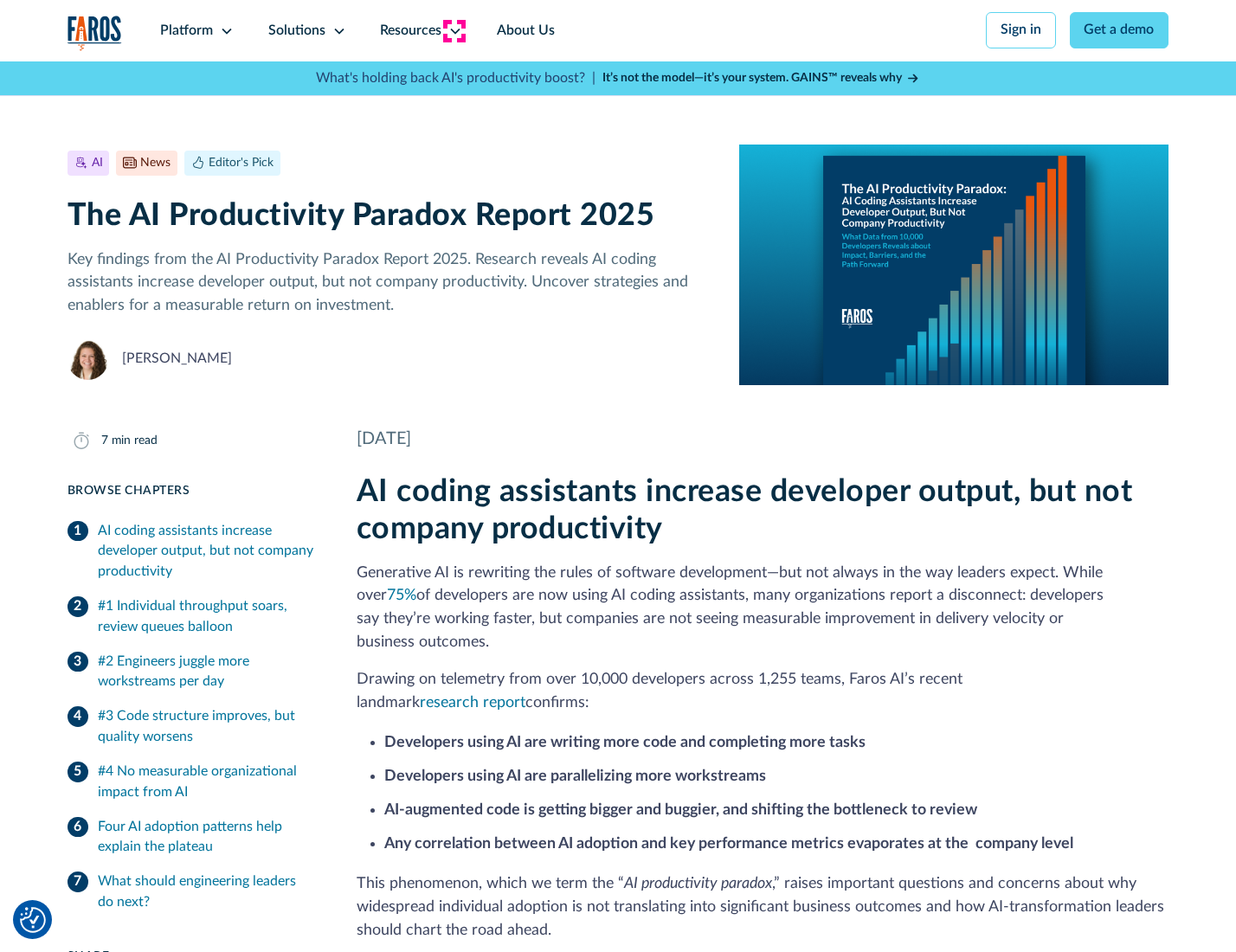
click at [453, 30] on icon at bounding box center [455, 31] width 14 height 14
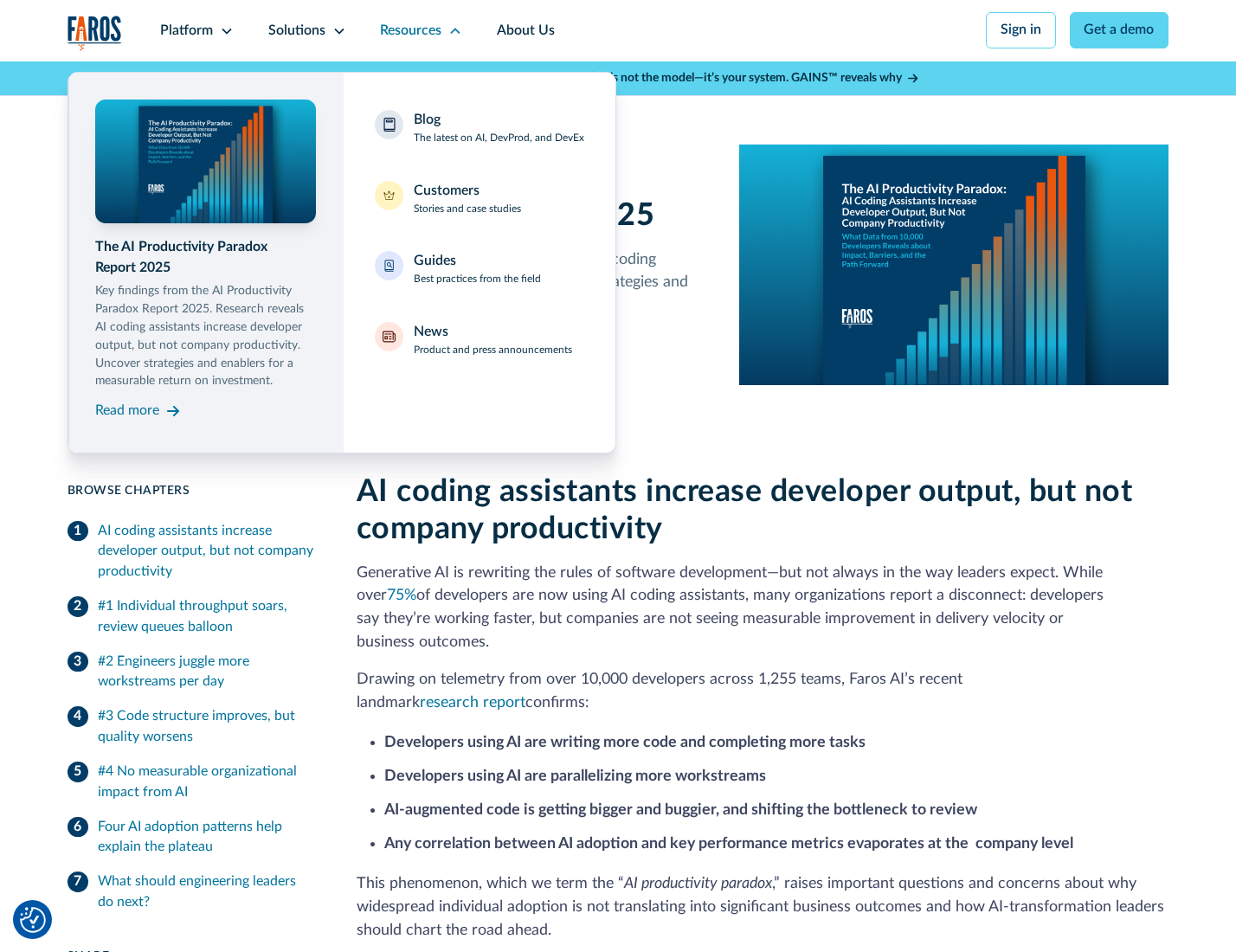
click at [497, 129] on div "Blog The latest on AI, DevProd, and DevEx" at bounding box center [498, 127] width 171 height 36
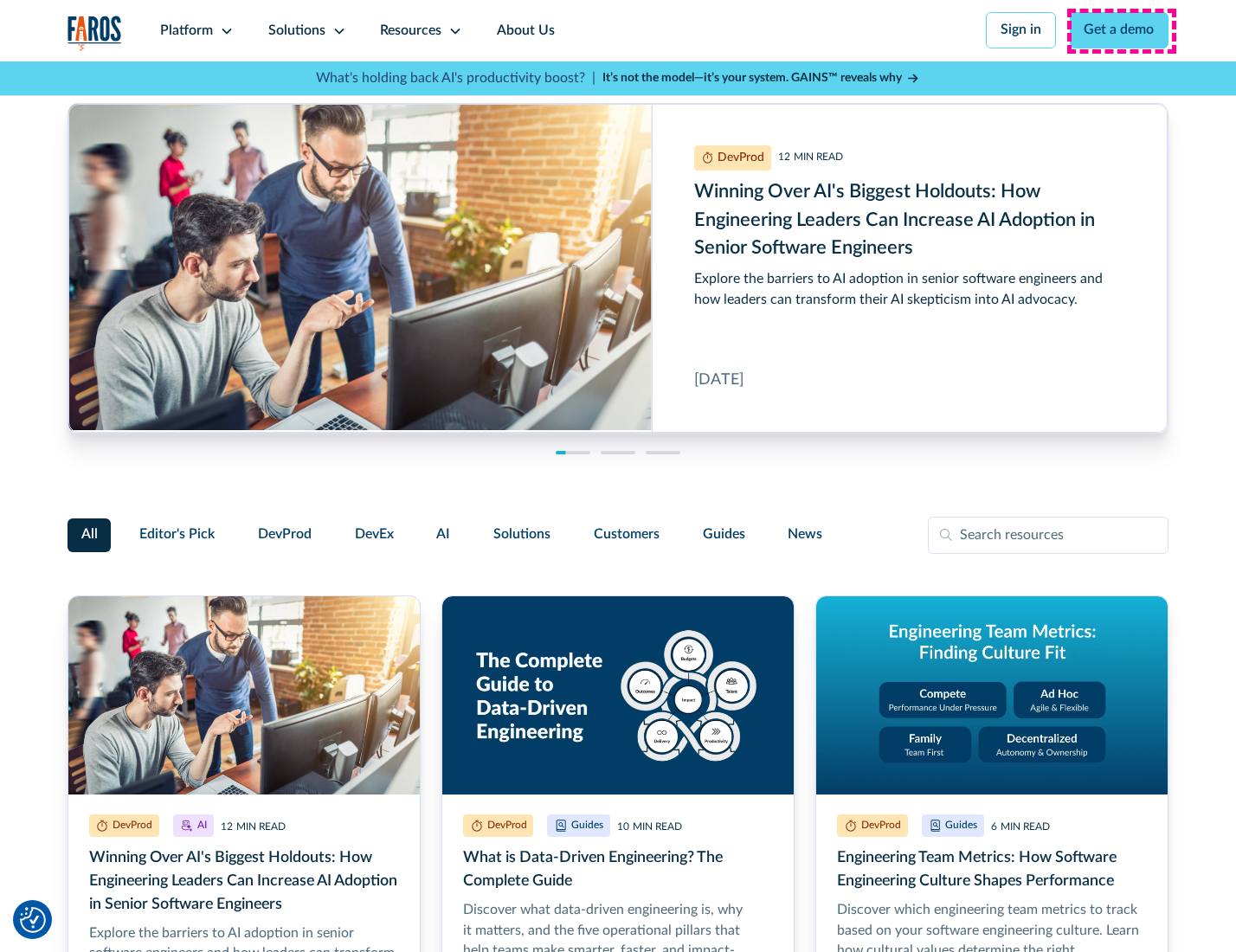
click at [1121, 30] on link "Get a demo" at bounding box center [1119, 30] width 100 height 36
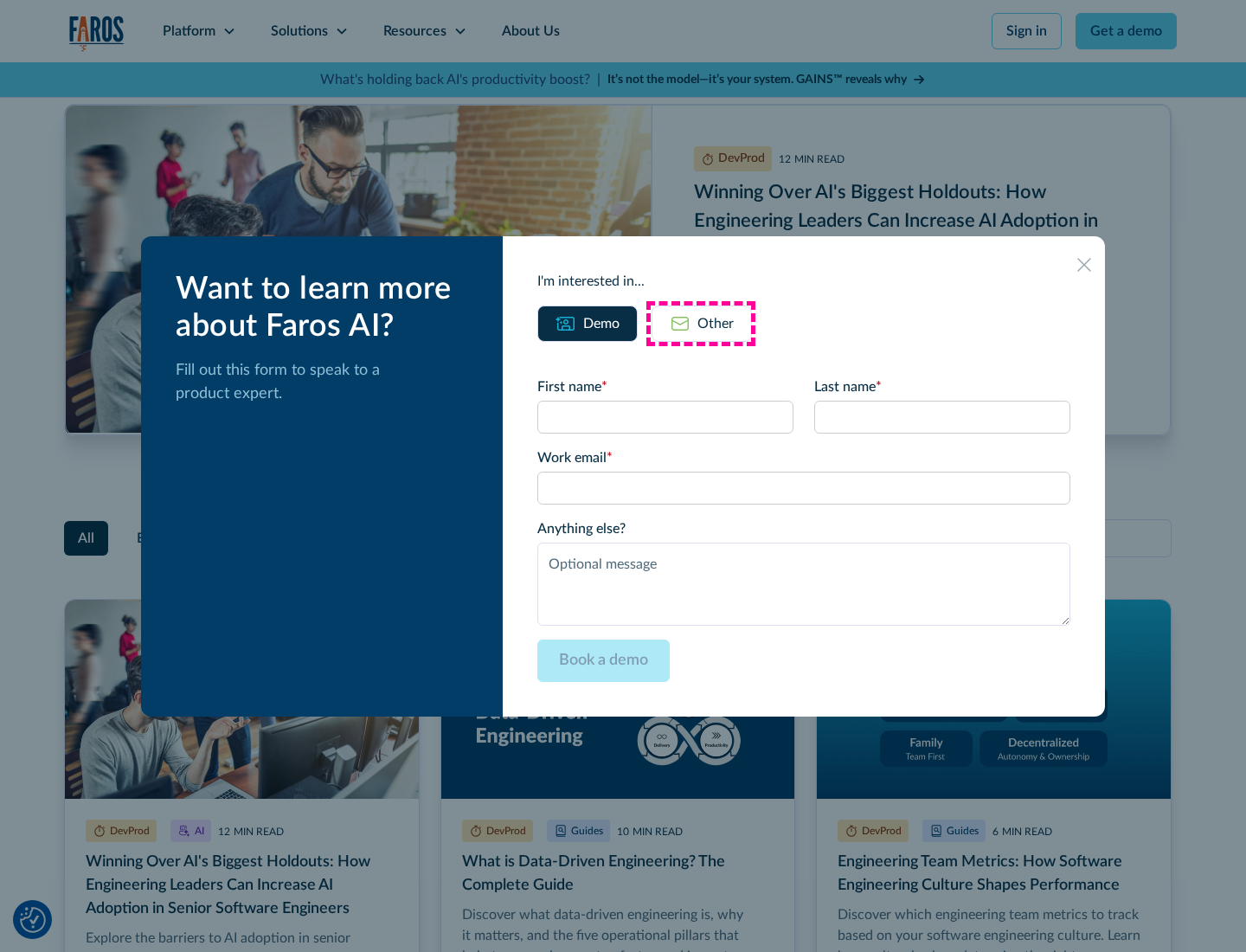
click at [700, 322] on div "Other" at bounding box center [715, 324] width 36 height 21
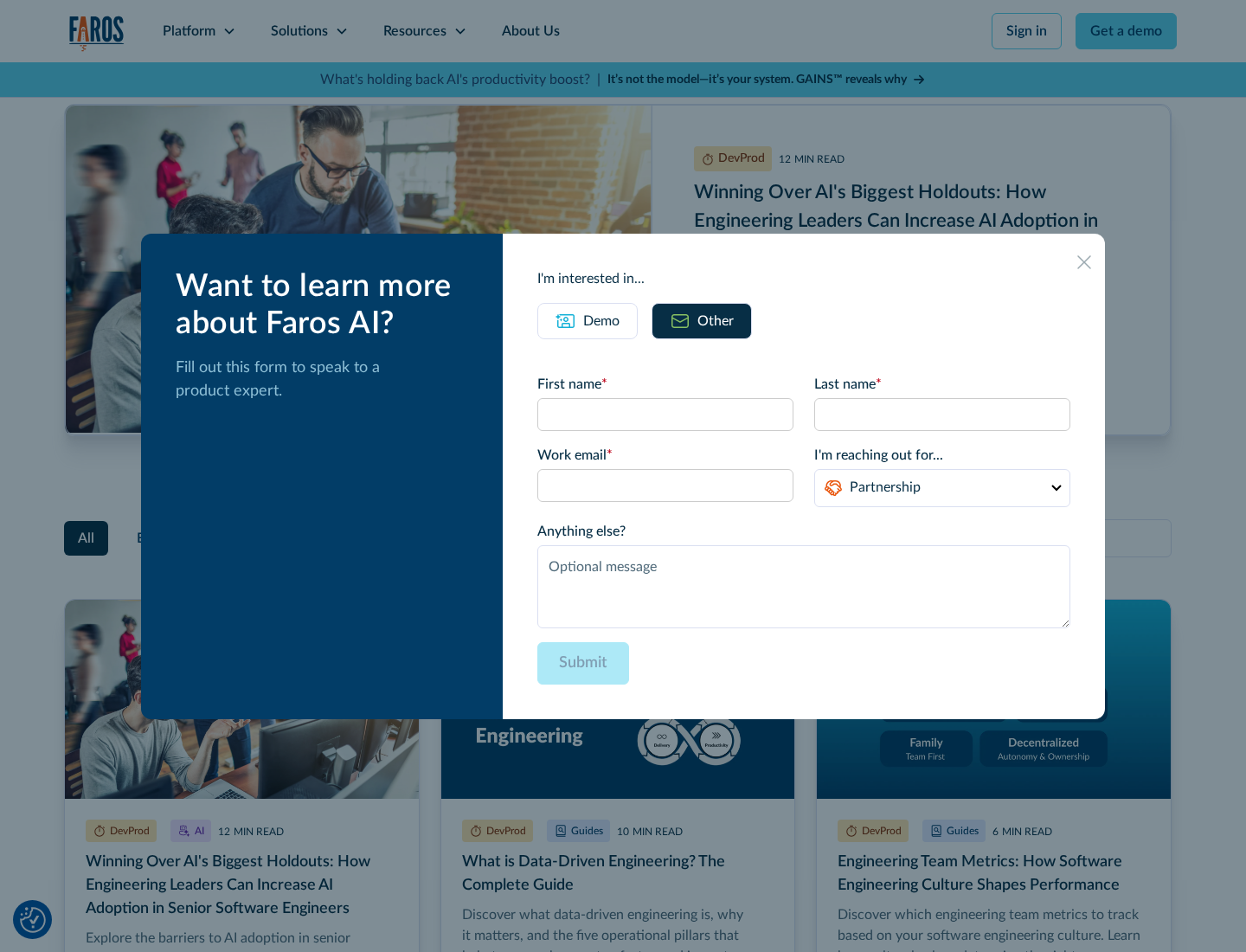
click at [1084, 261] on icon at bounding box center [1084, 262] width 14 height 14
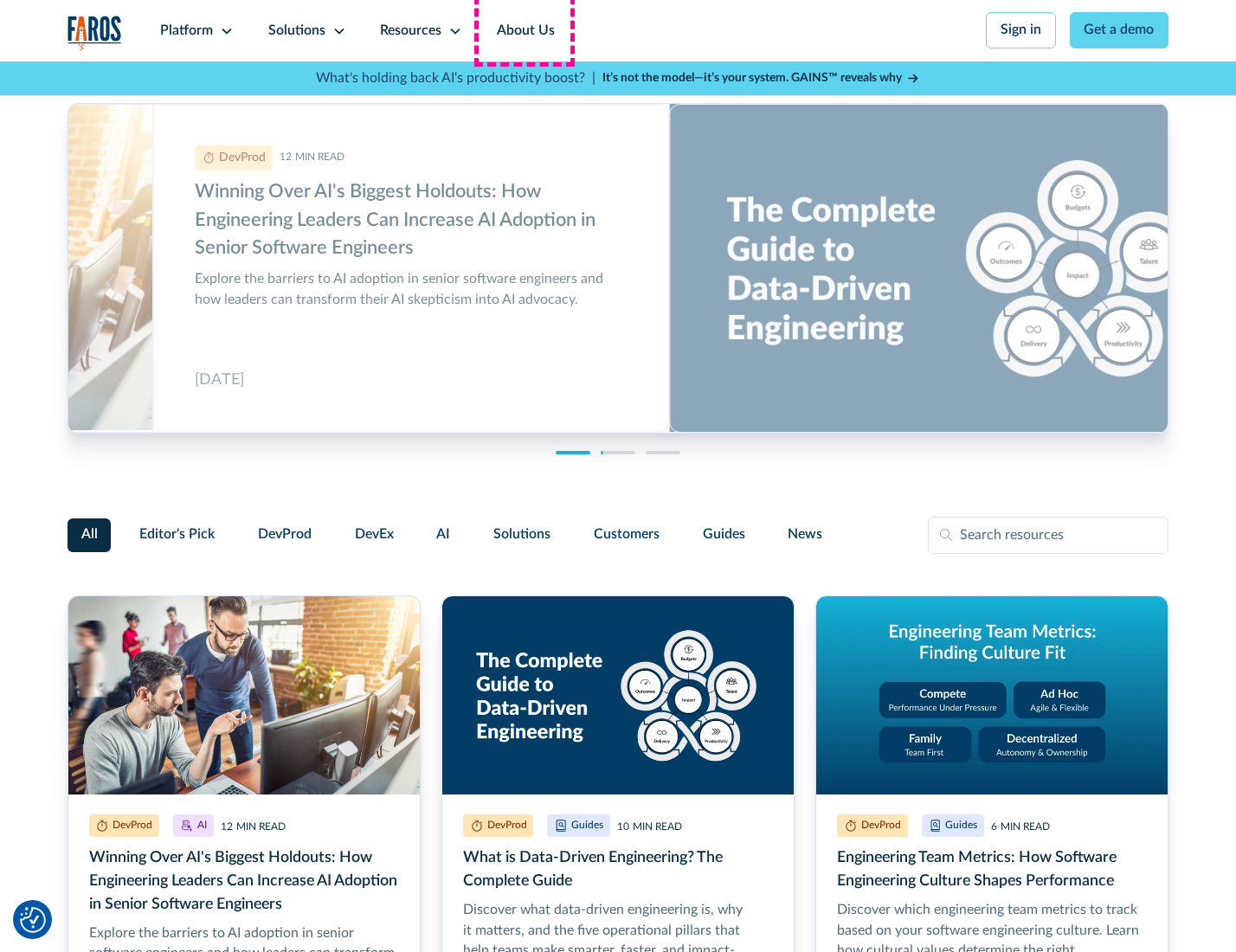
click at [524, 30] on link "About Us" at bounding box center [526, 31] width 93 height 62
